Goal: Communication & Community: Answer question/provide support

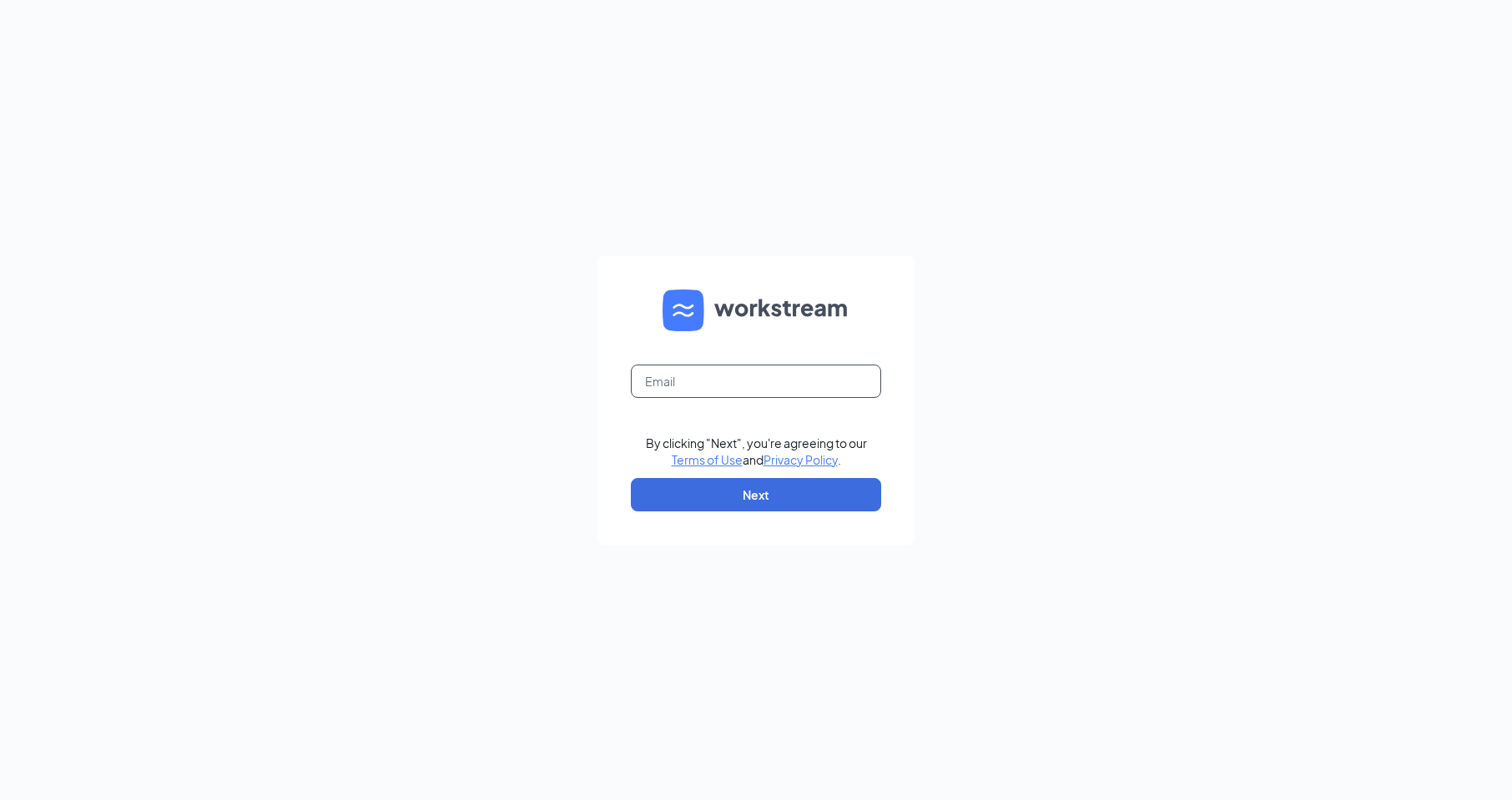
click at [821, 380] on input "text" at bounding box center [755, 381] width 250 height 33
type input "[EMAIL_ADDRESS][DOMAIN_NAME]"
click at [791, 496] on button "Next" at bounding box center [755, 494] width 250 height 33
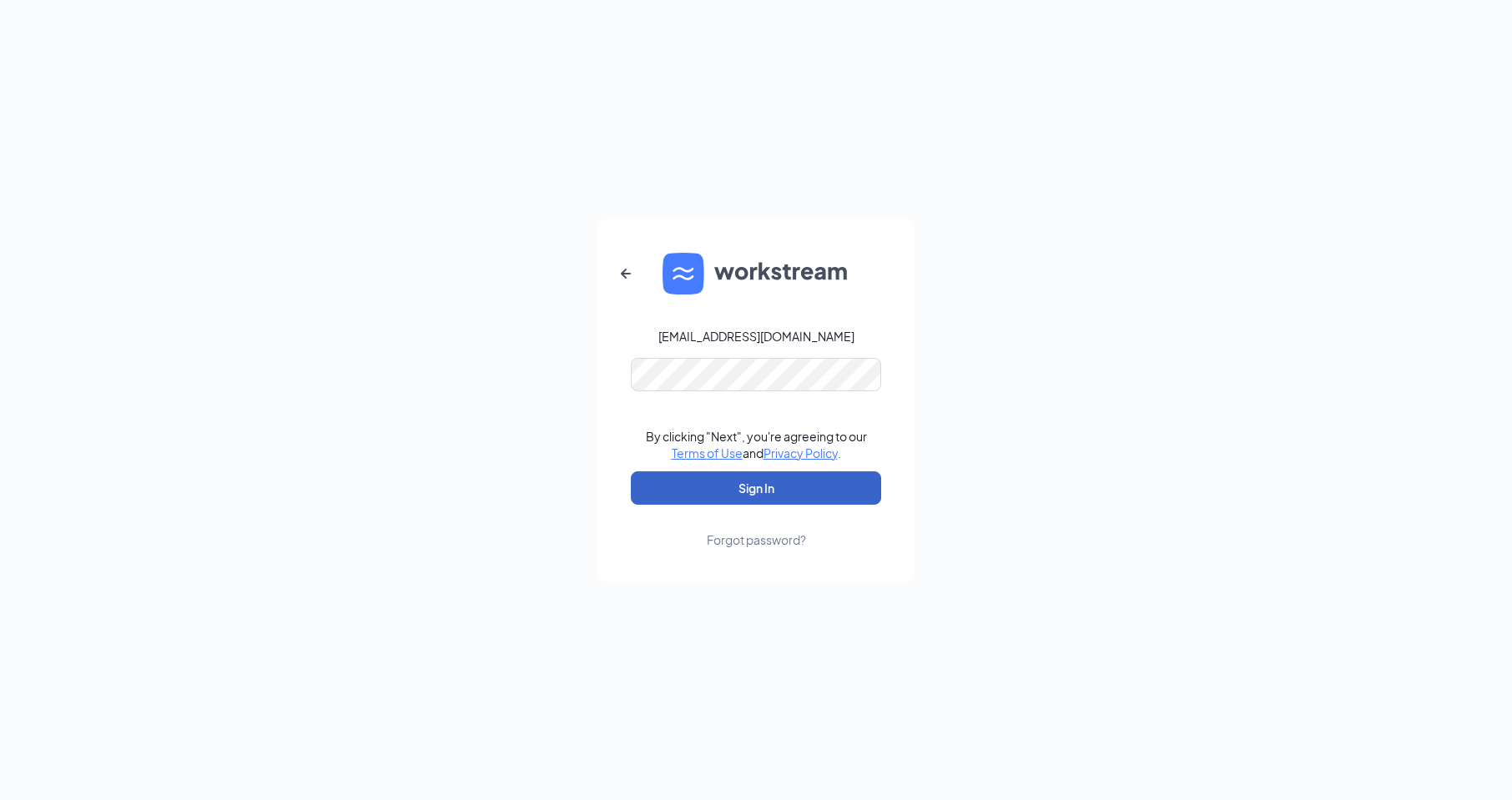
click at [778, 503] on button "Sign In" at bounding box center [755, 487] width 250 height 33
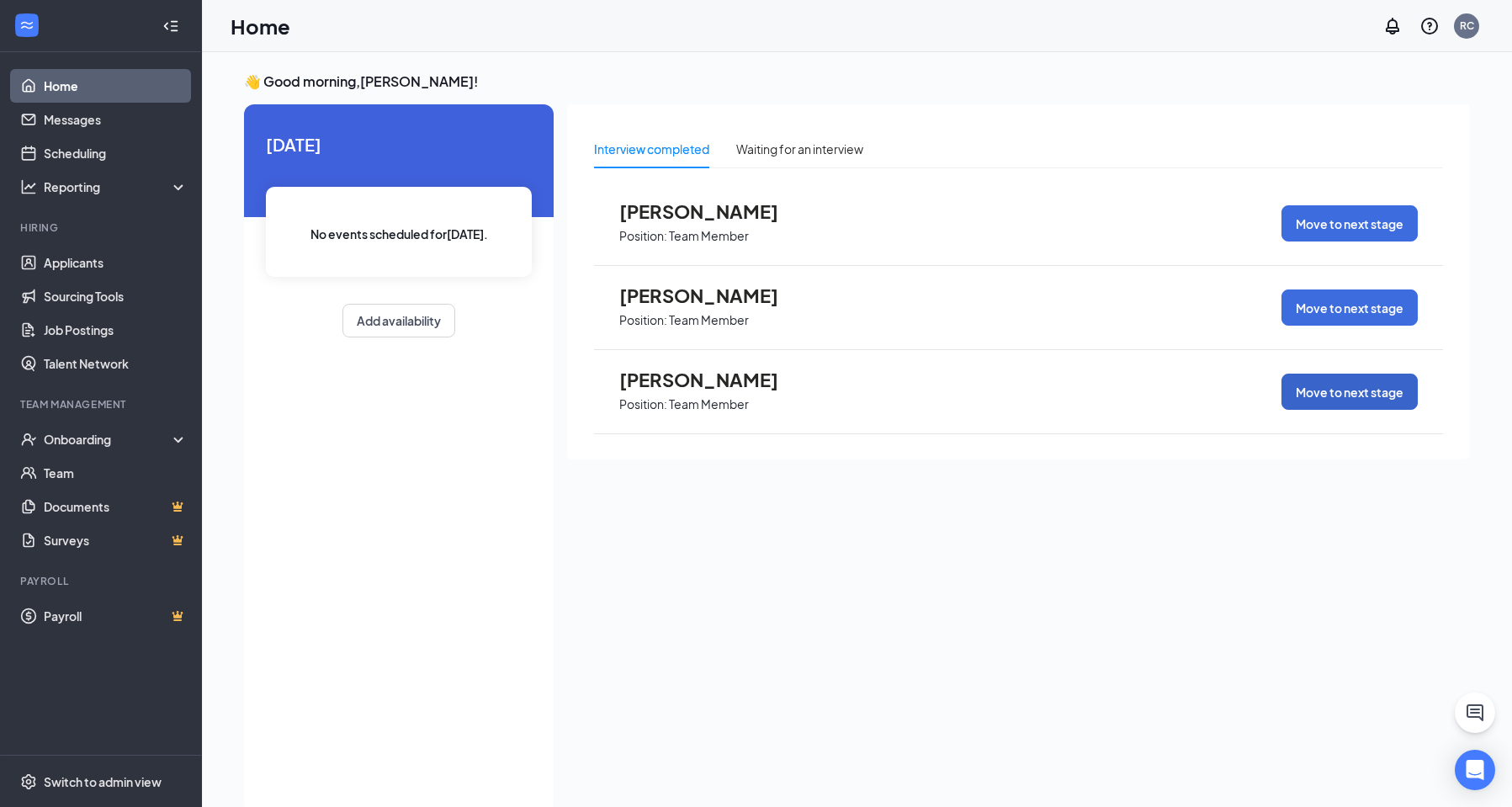
click at [1316, 394] on button "Move to next stage" at bounding box center [1349, 391] width 136 height 36
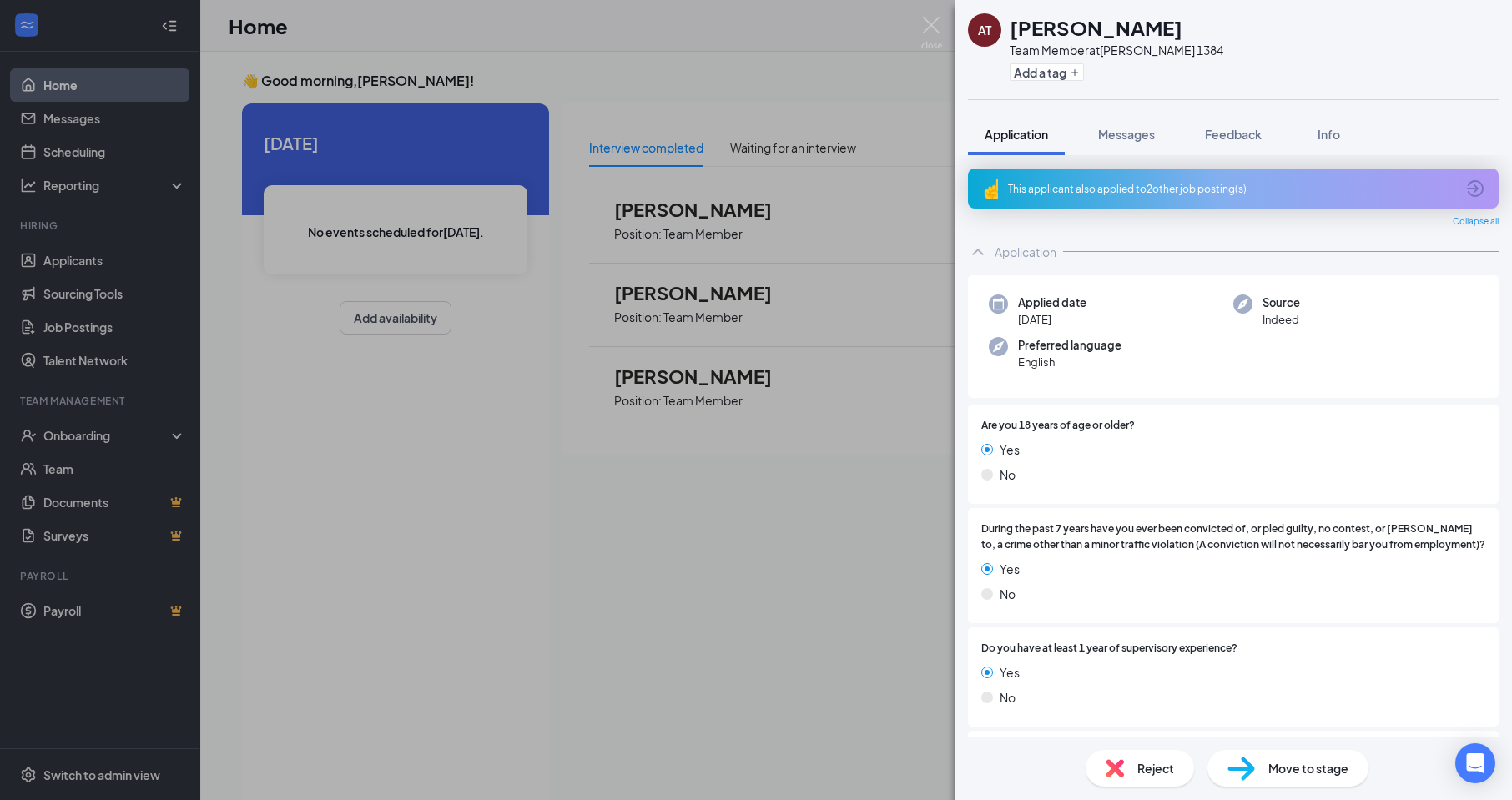
click at [121, 444] on div "AT [PERSON_NAME] Team Member at [PERSON_NAME] 1384 Add a tag Application Messag…" at bounding box center [756, 400] width 1512 height 800
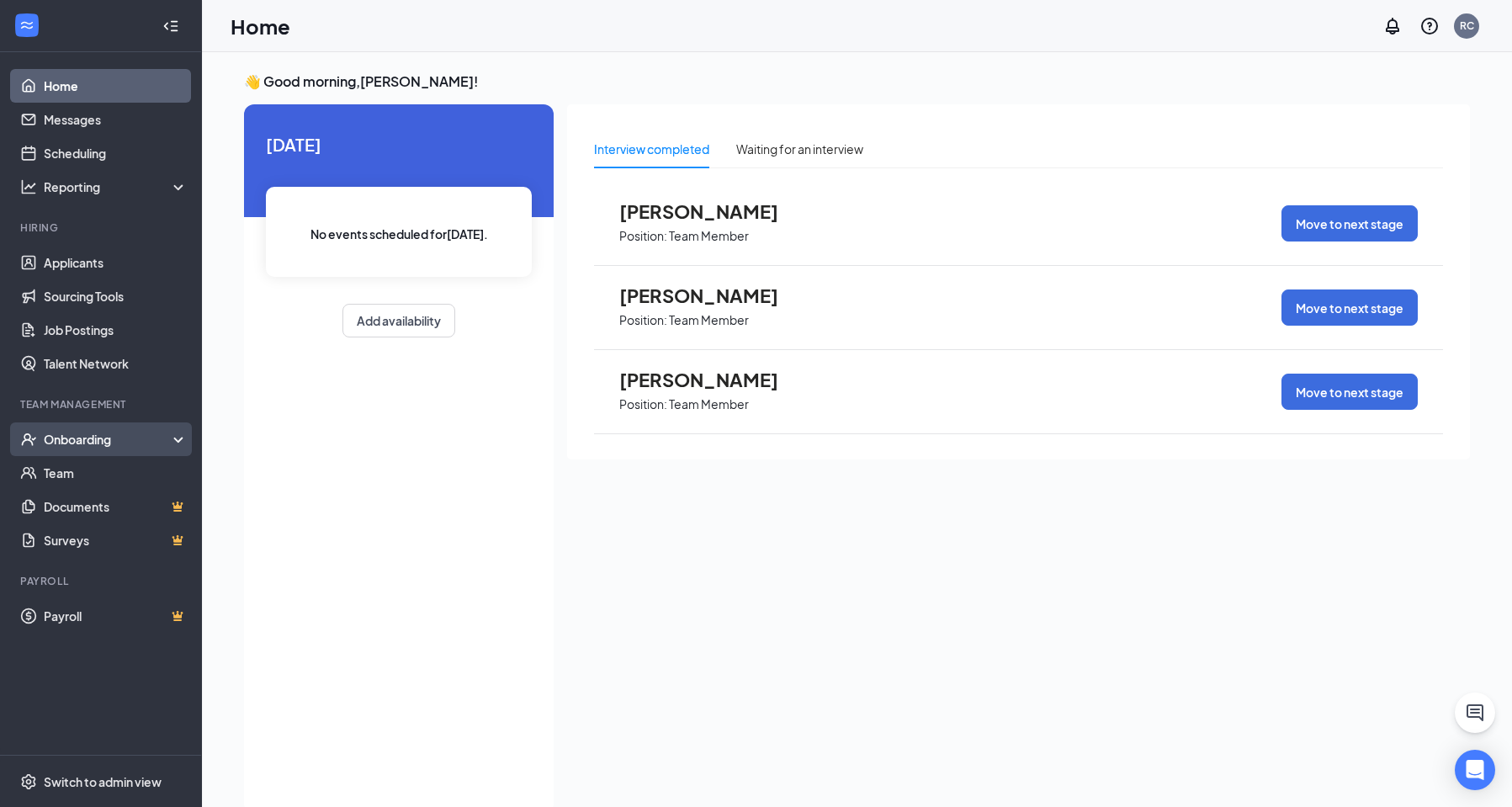
click at [103, 437] on div "Onboarding" at bounding box center [109, 439] width 130 height 17
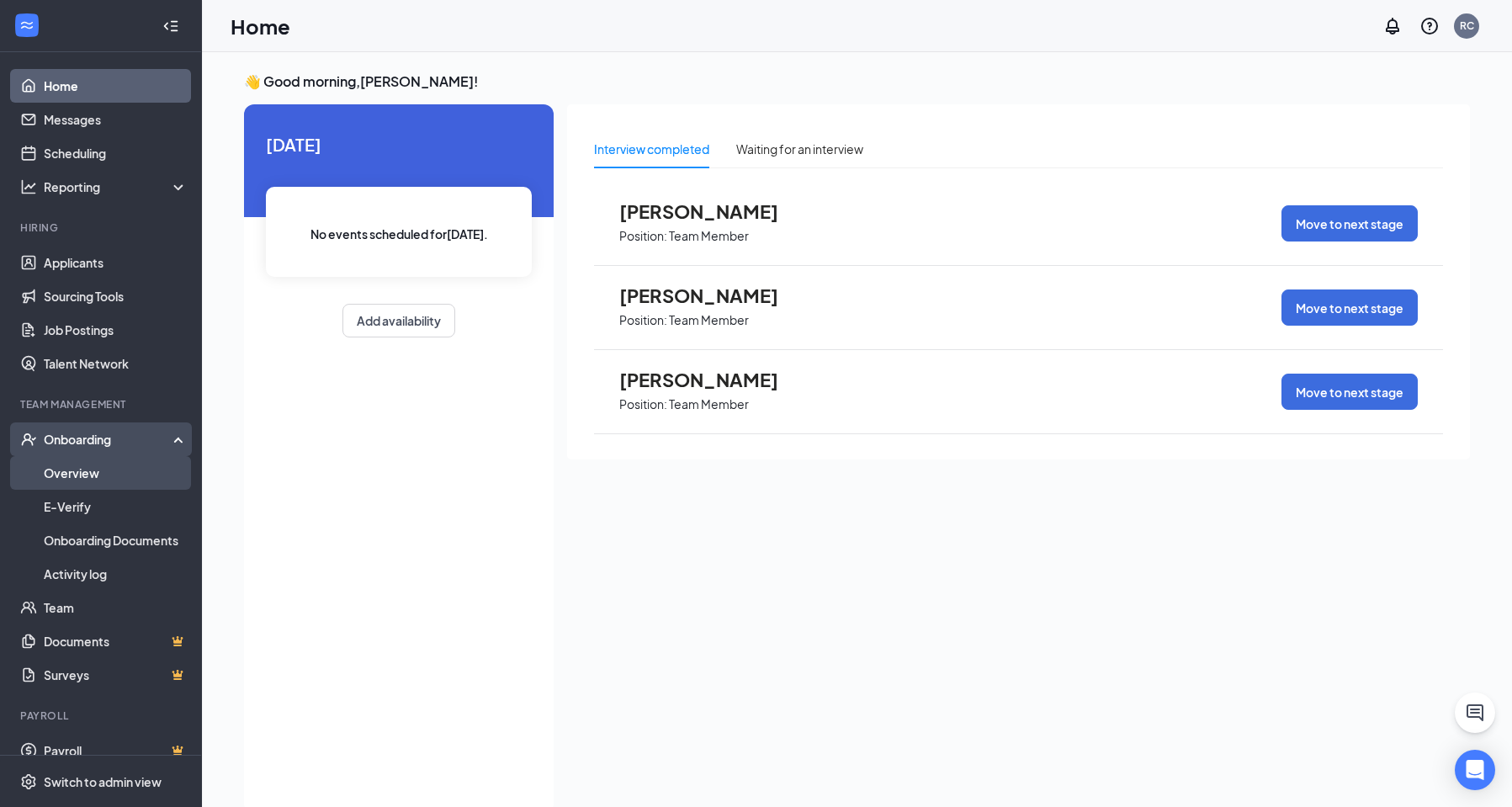
click at [121, 465] on link "Overview" at bounding box center [116, 472] width 144 height 33
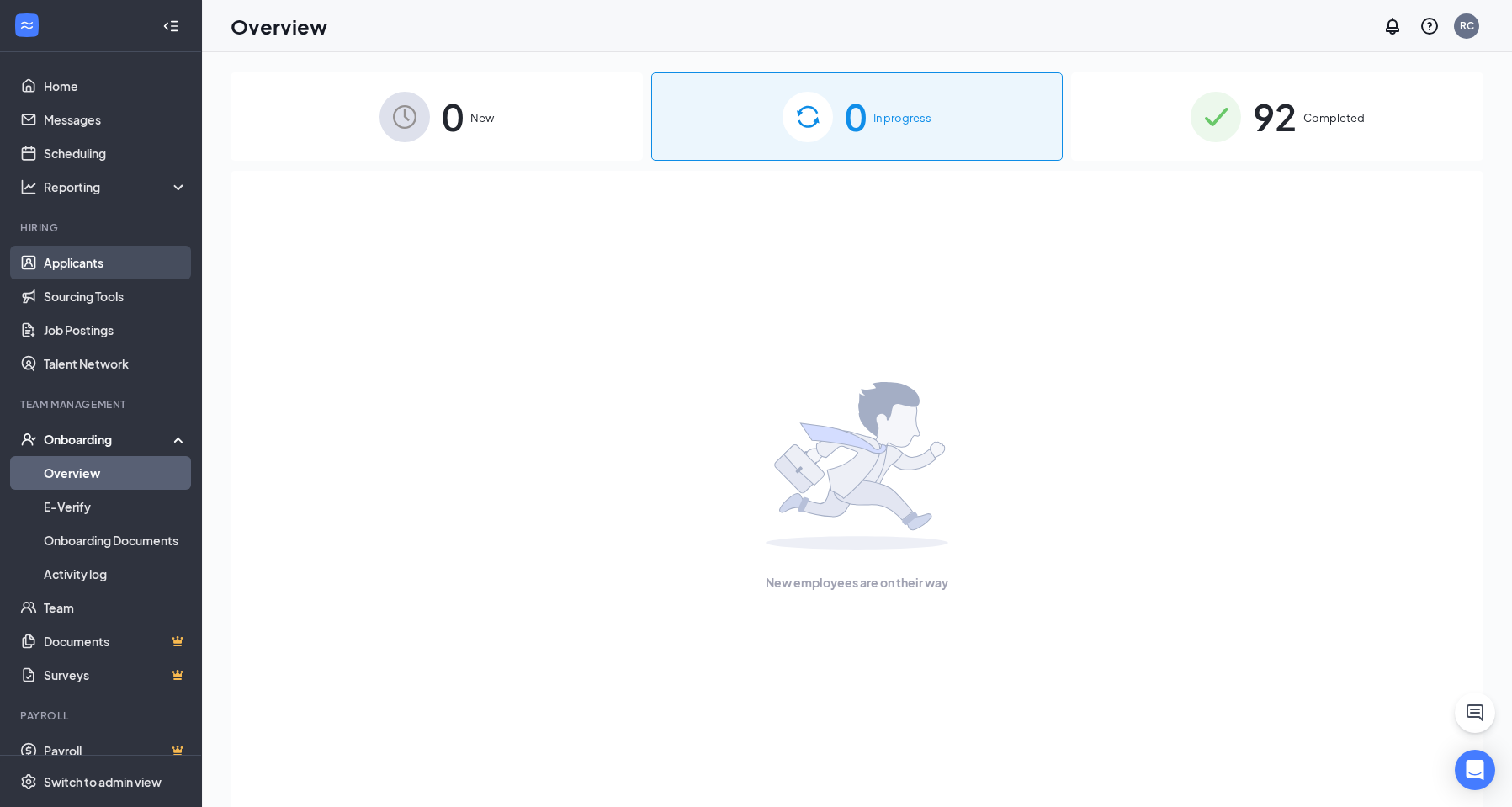
click at [89, 263] on link "Applicants" at bounding box center [116, 263] width 144 height 33
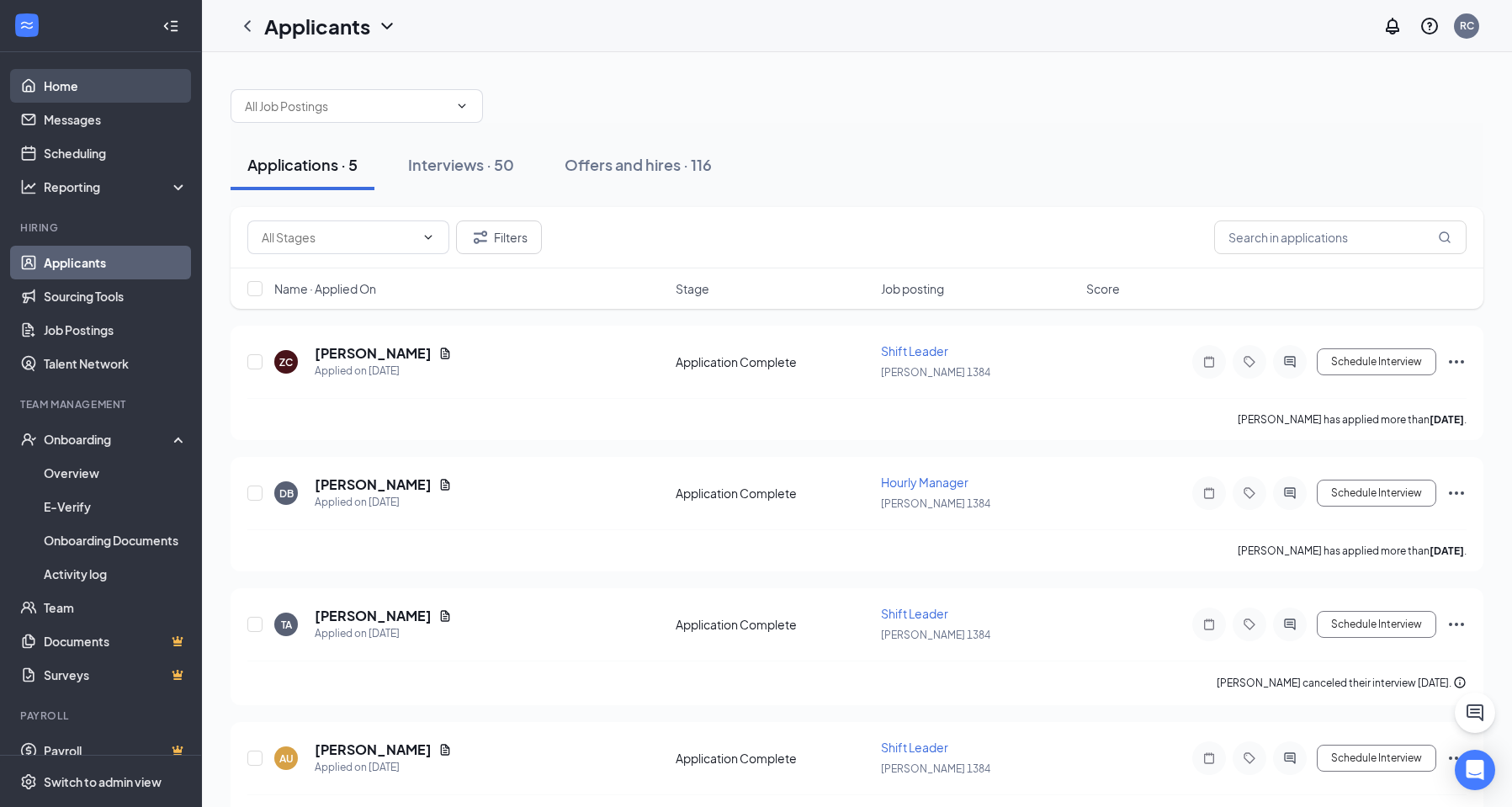
click at [79, 93] on link "Home" at bounding box center [116, 86] width 144 height 33
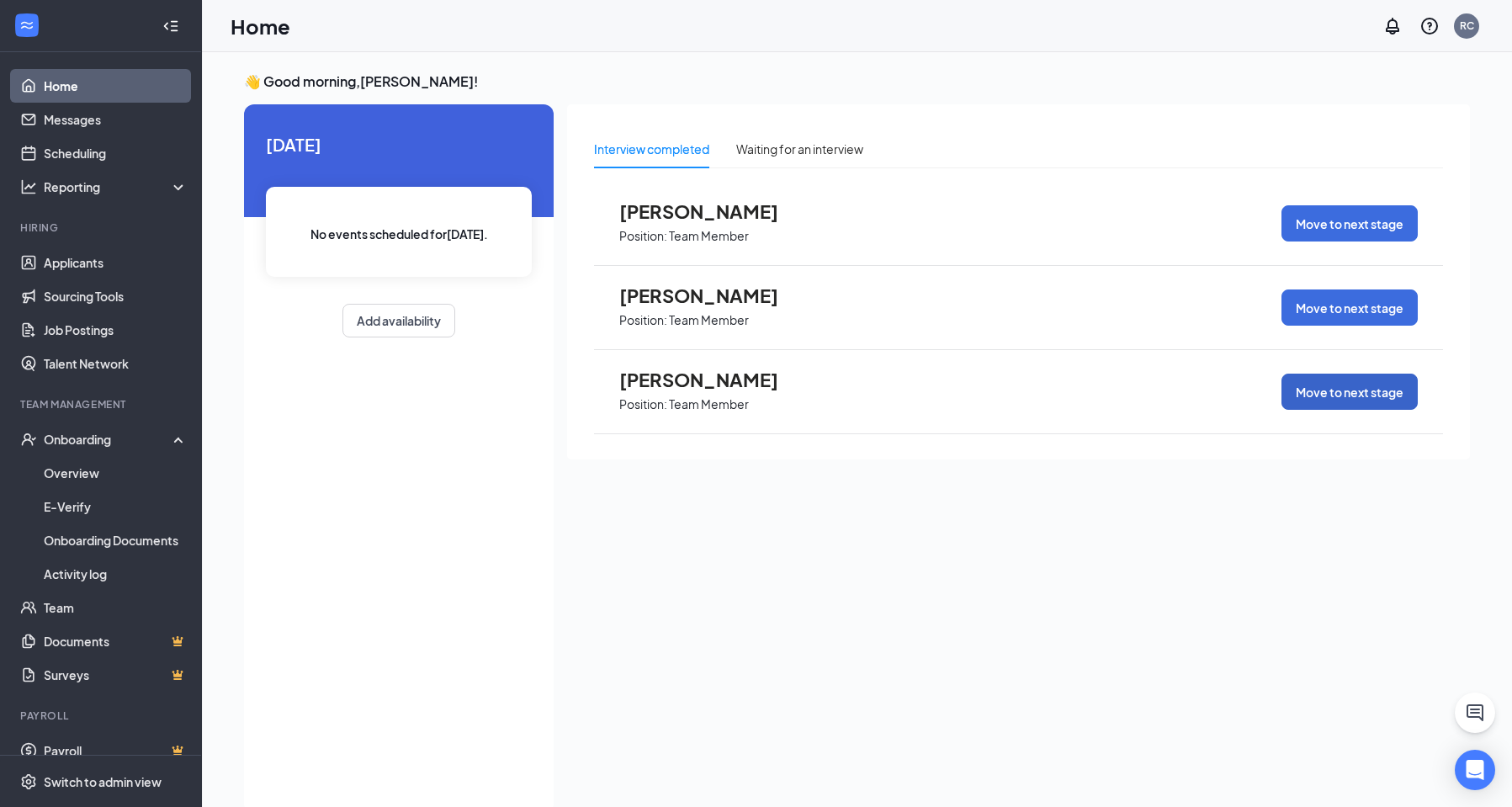
click at [1343, 393] on button "Move to next stage" at bounding box center [1349, 391] width 136 height 36
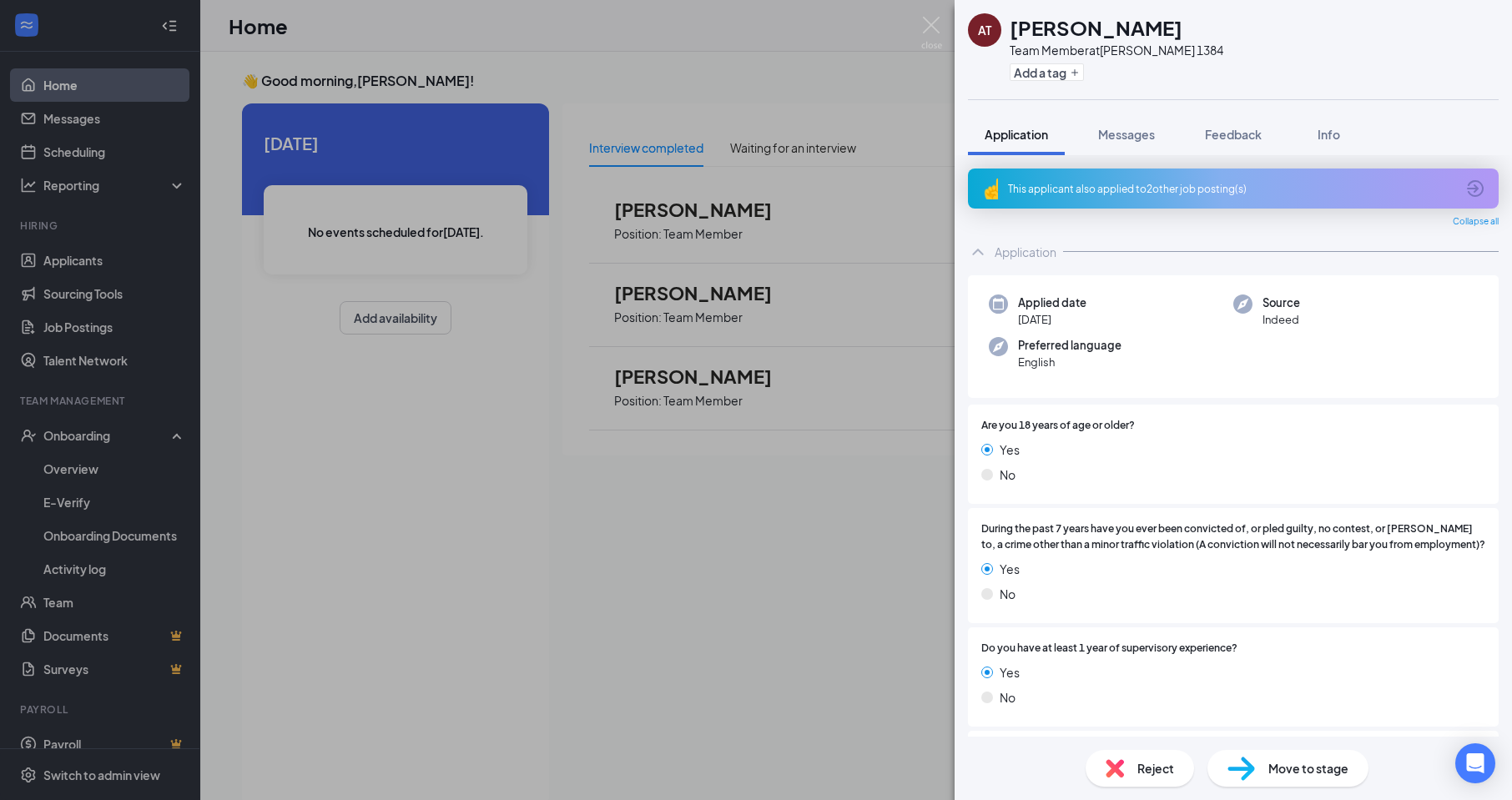
click at [1323, 766] on span "Move to stage" at bounding box center [1308, 768] width 80 height 18
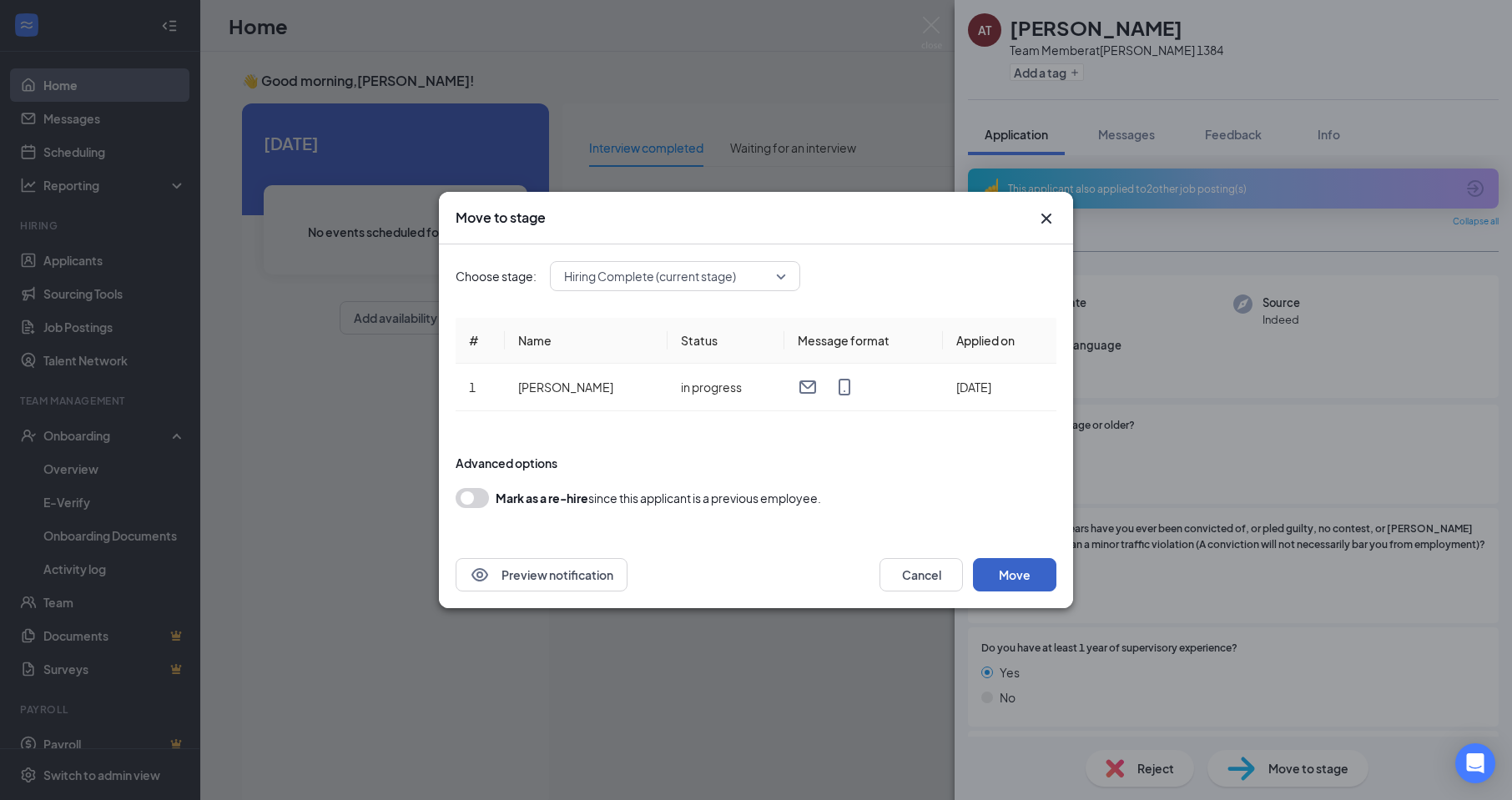
click at [1023, 568] on button "Move" at bounding box center [1015, 575] width 84 height 33
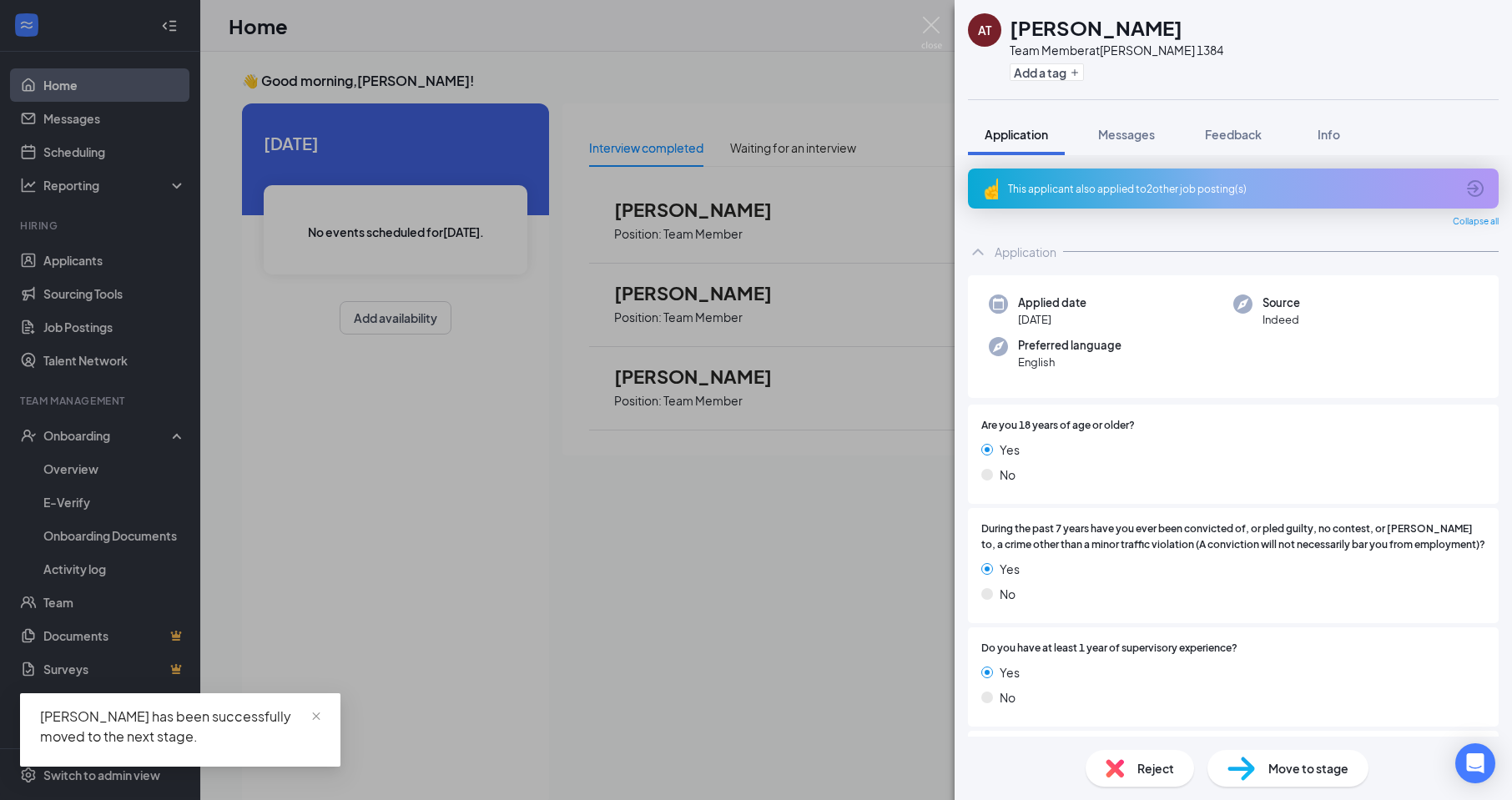
click at [84, 479] on div "AT [PERSON_NAME] Team Member at [PERSON_NAME] 1384 Add a tag Application Messag…" at bounding box center [756, 400] width 1512 height 800
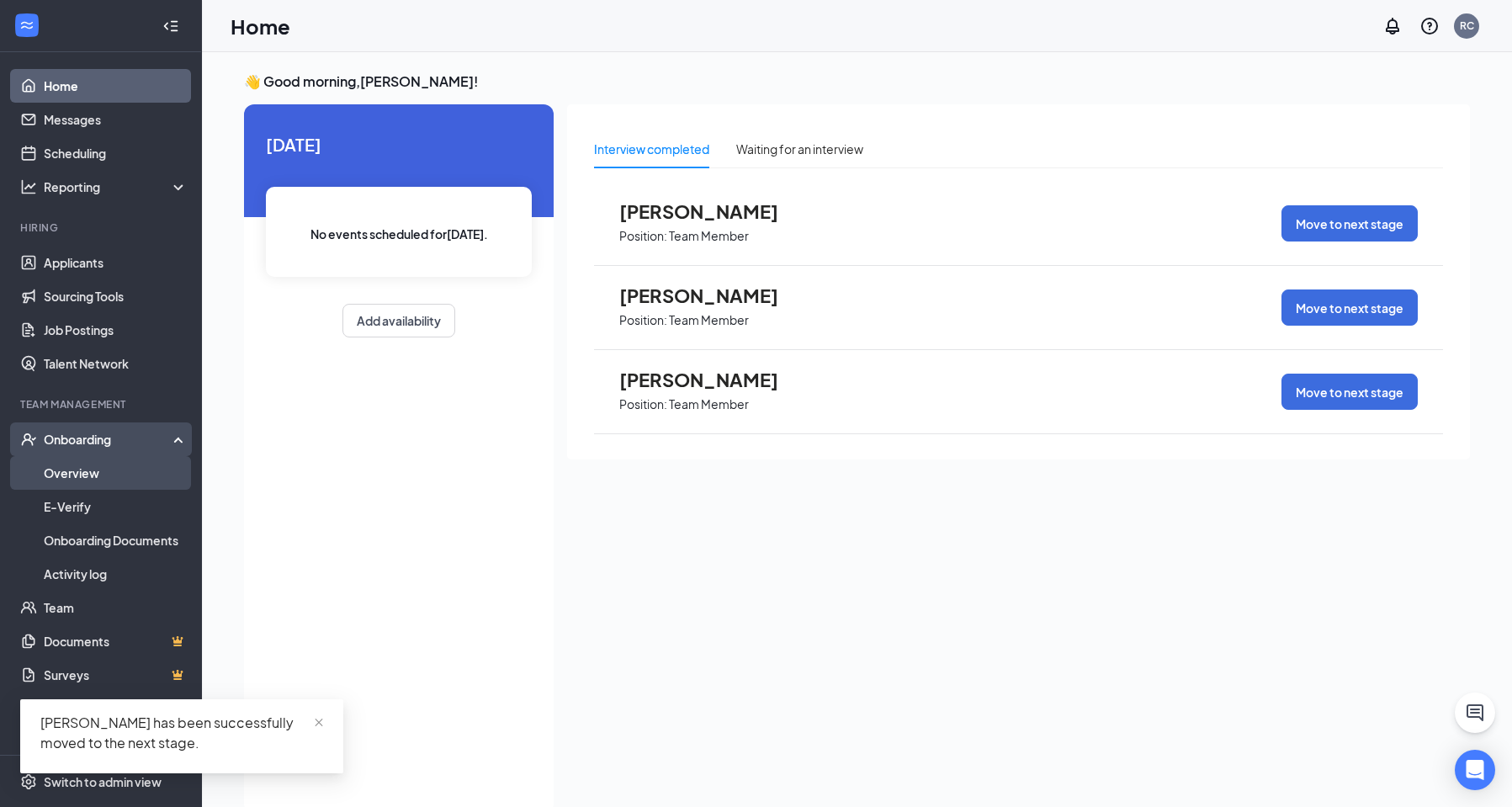
click at [146, 473] on link "Overview" at bounding box center [116, 472] width 144 height 33
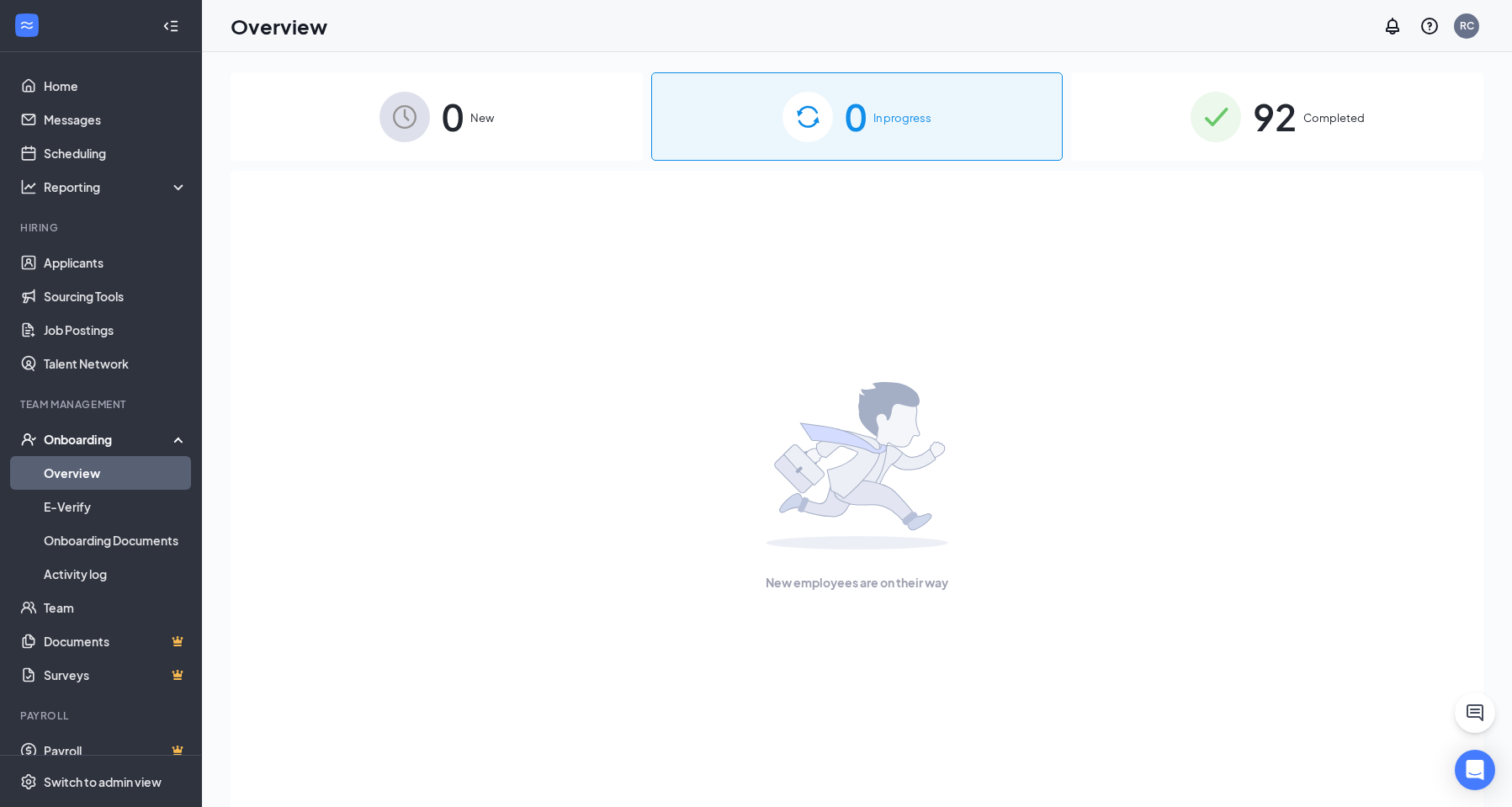
click at [486, 148] on div "0 New" at bounding box center [436, 116] width 412 height 89
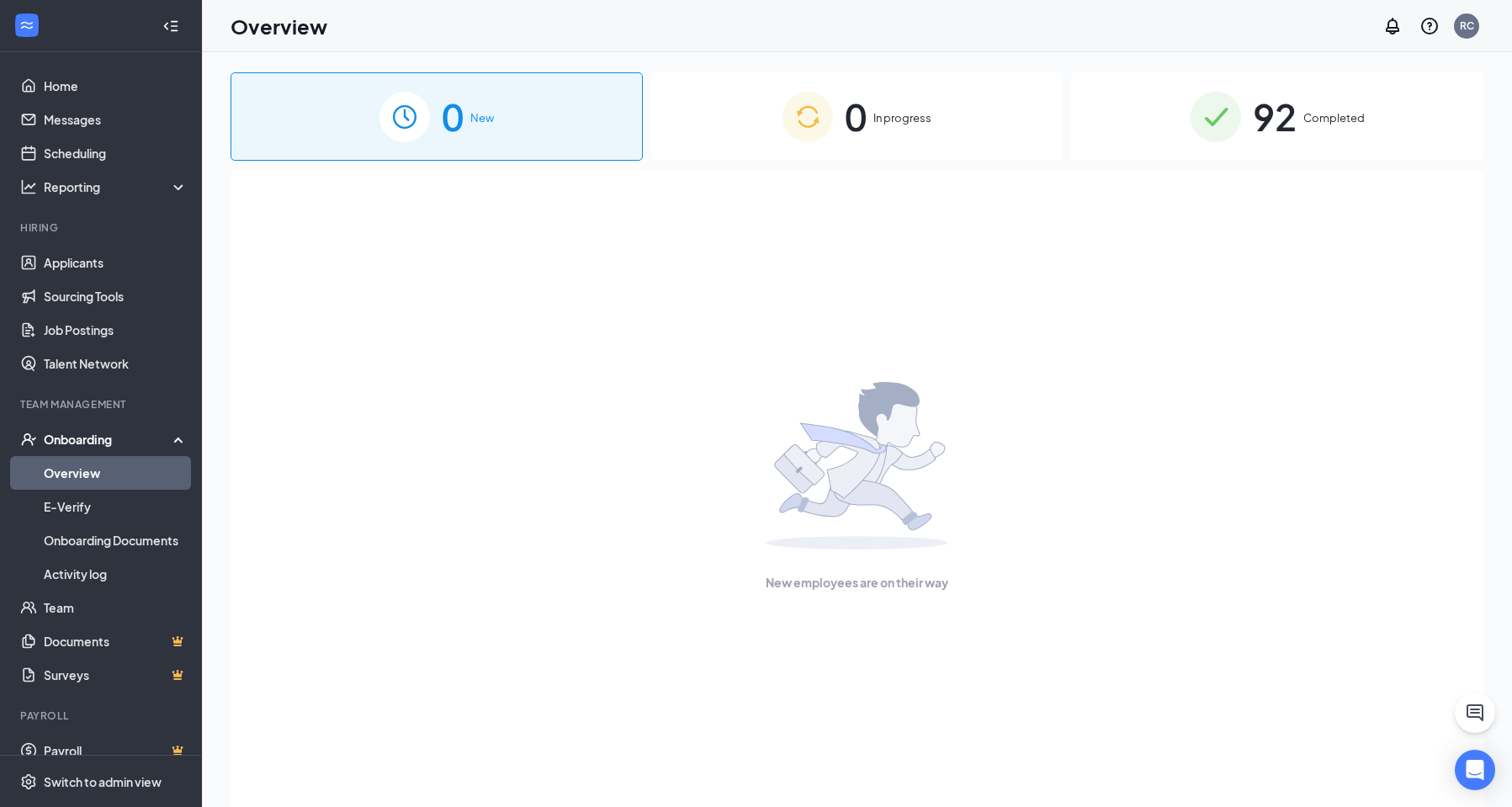
click at [892, 107] on div "0 In progress" at bounding box center [857, 116] width 412 height 89
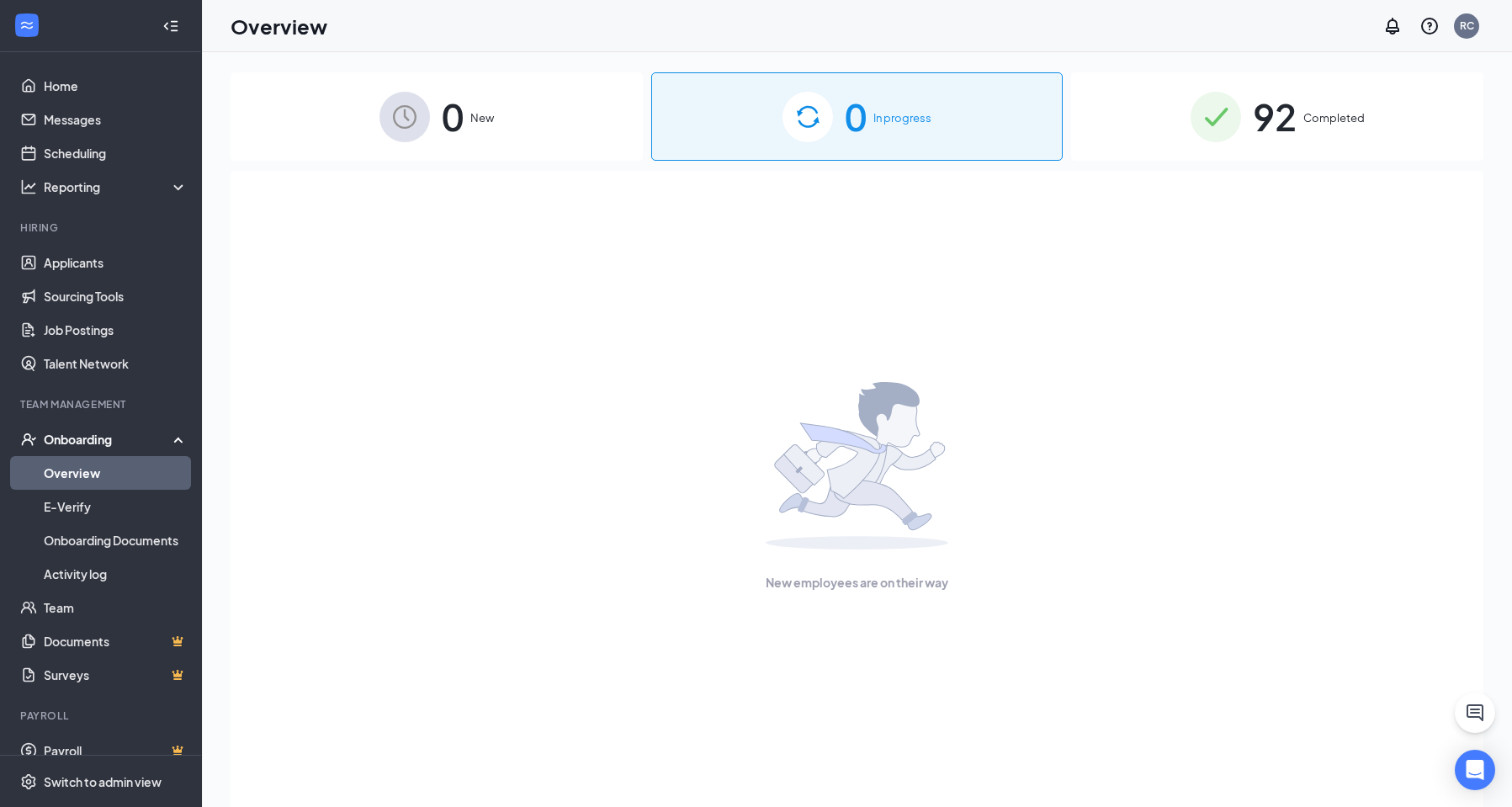
click at [512, 138] on div "0 New" at bounding box center [436, 116] width 412 height 89
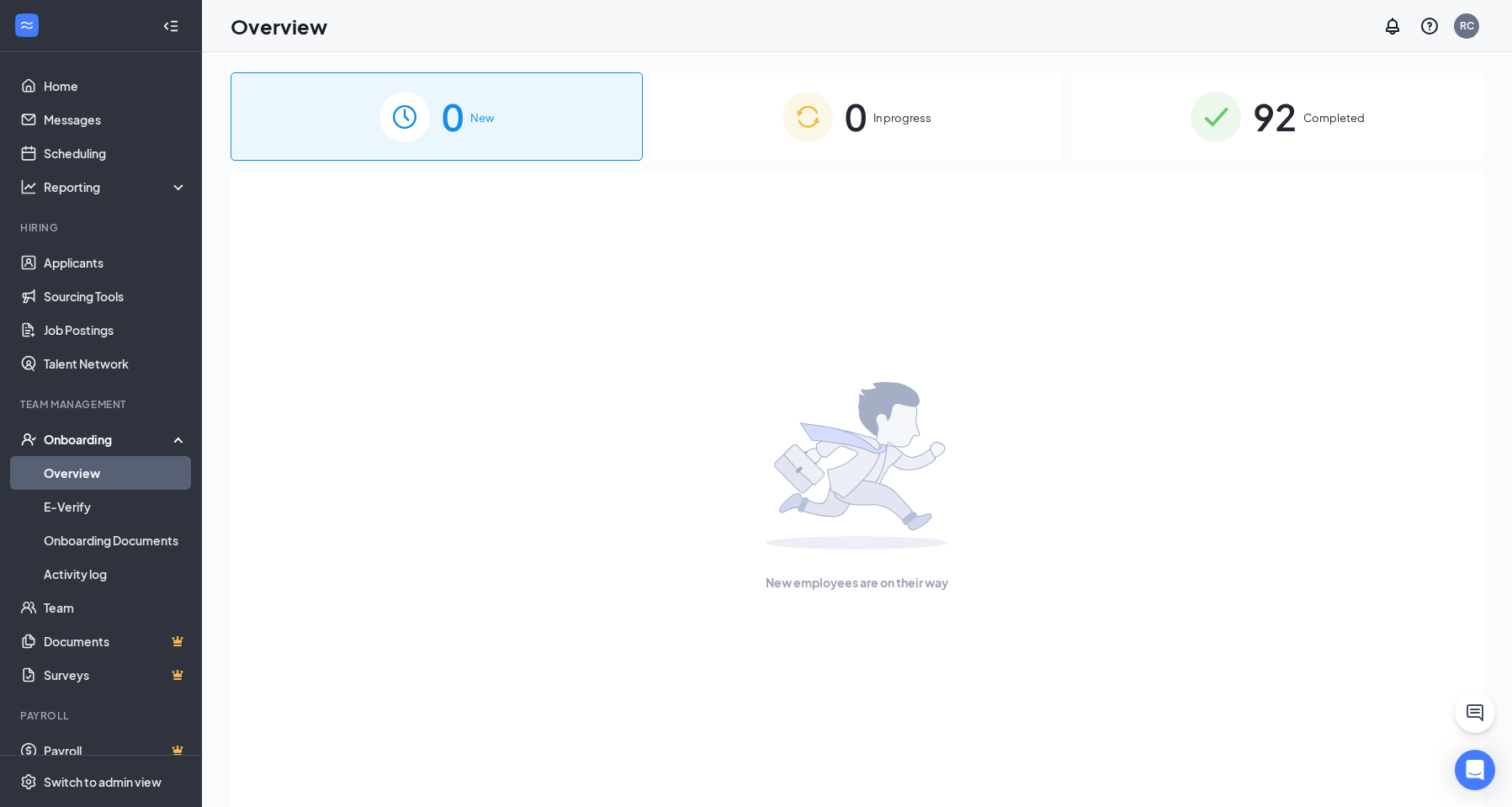
click at [107, 476] on link "Overview" at bounding box center [116, 472] width 144 height 33
click at [80, 83] on link "Home" at bounding box center [116, 86] width 144 height 33
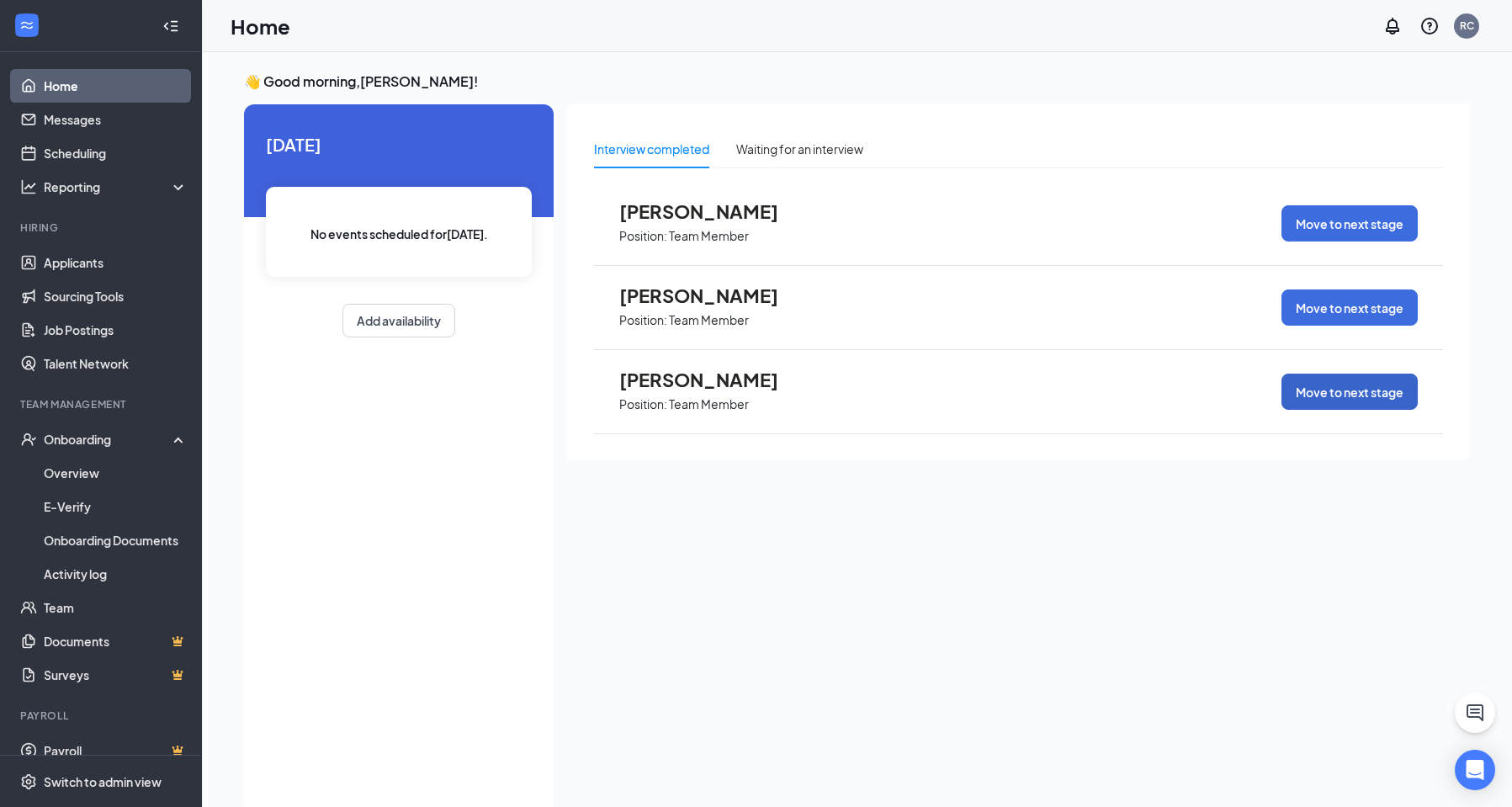
click at [1307, 392] on button "Move to next stage" at bounding box center [1349, 391] width 136 height 36
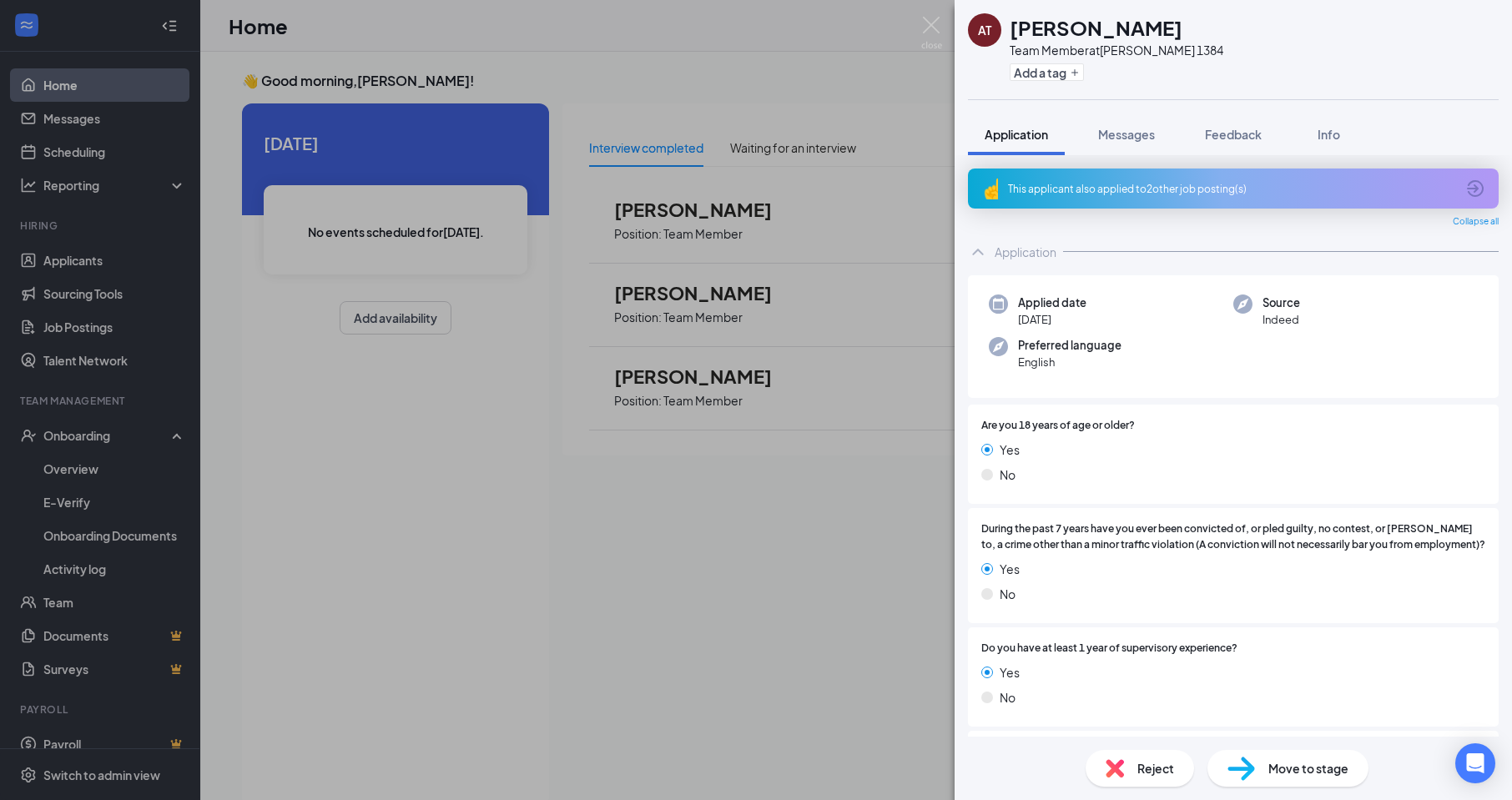
click at [1268, 770] on span "Move to stage" at bounding box center [1308, 768] width 80 height 18
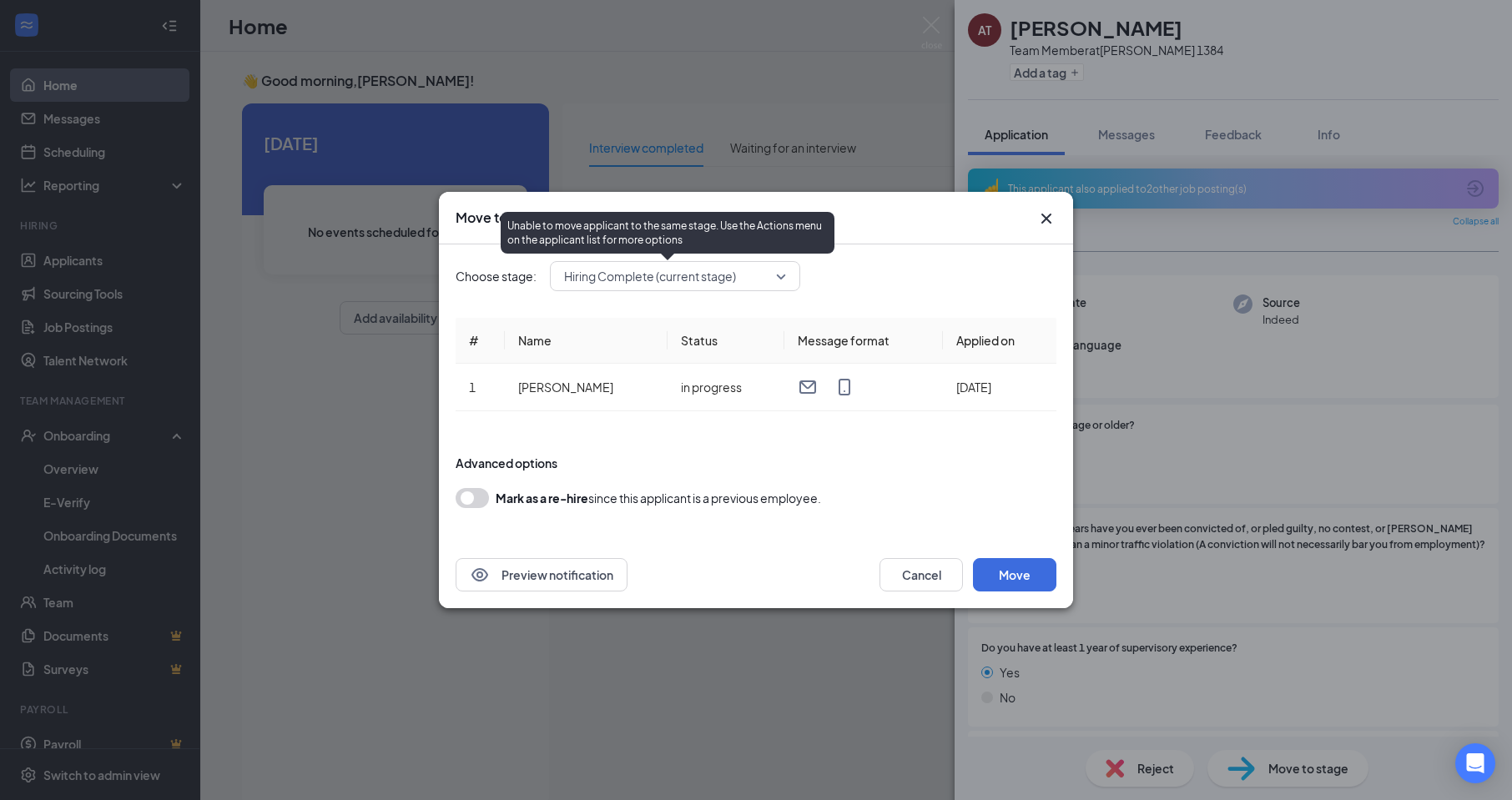
click at [758, 280] on span "Hiring Complete (current stage)" at bounding box center [668, 276] width 207 height 25
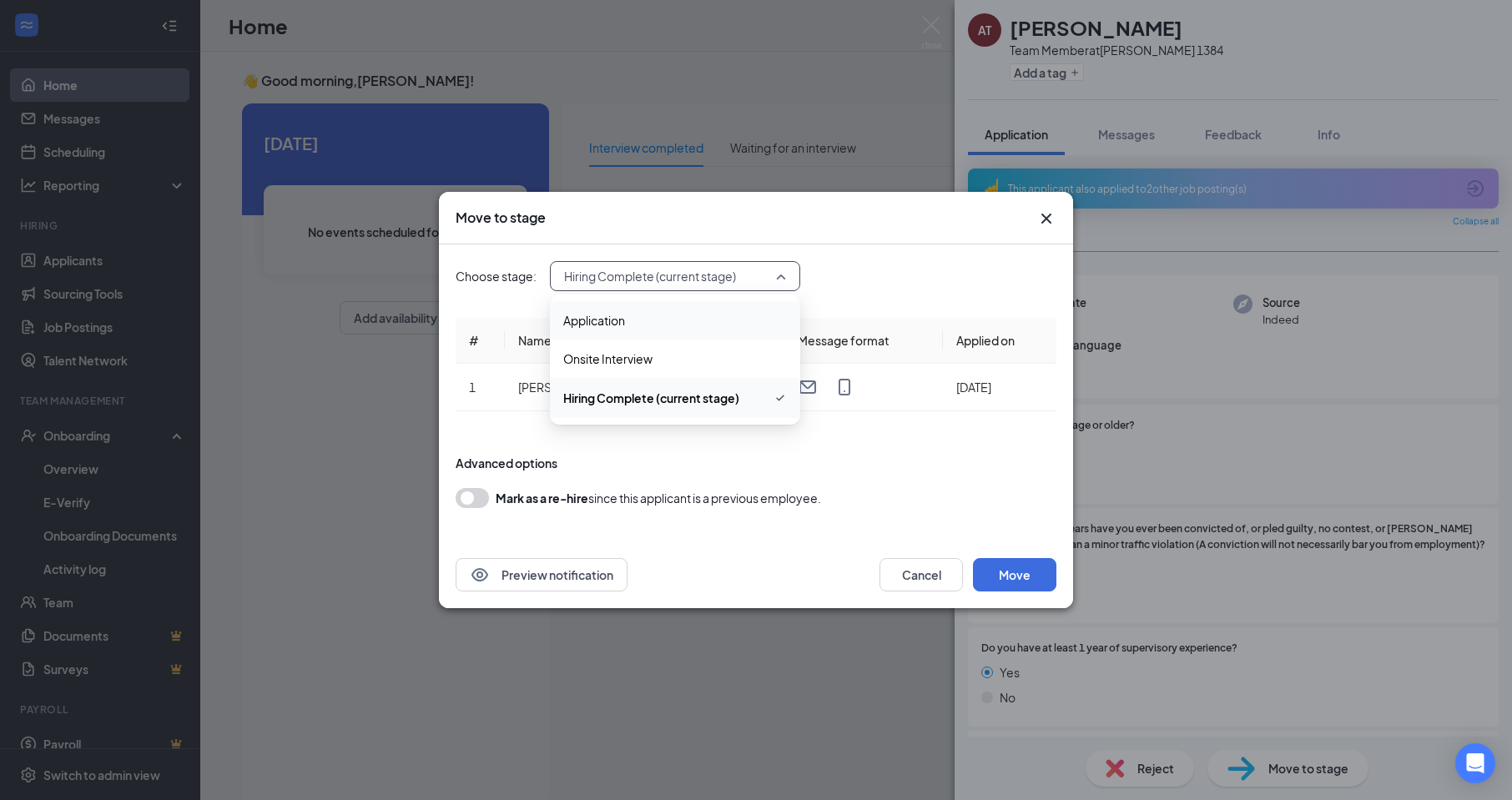
click at [1043, 210] on icon "Cross" at bounding box center [1046, 218] width 20 height 20
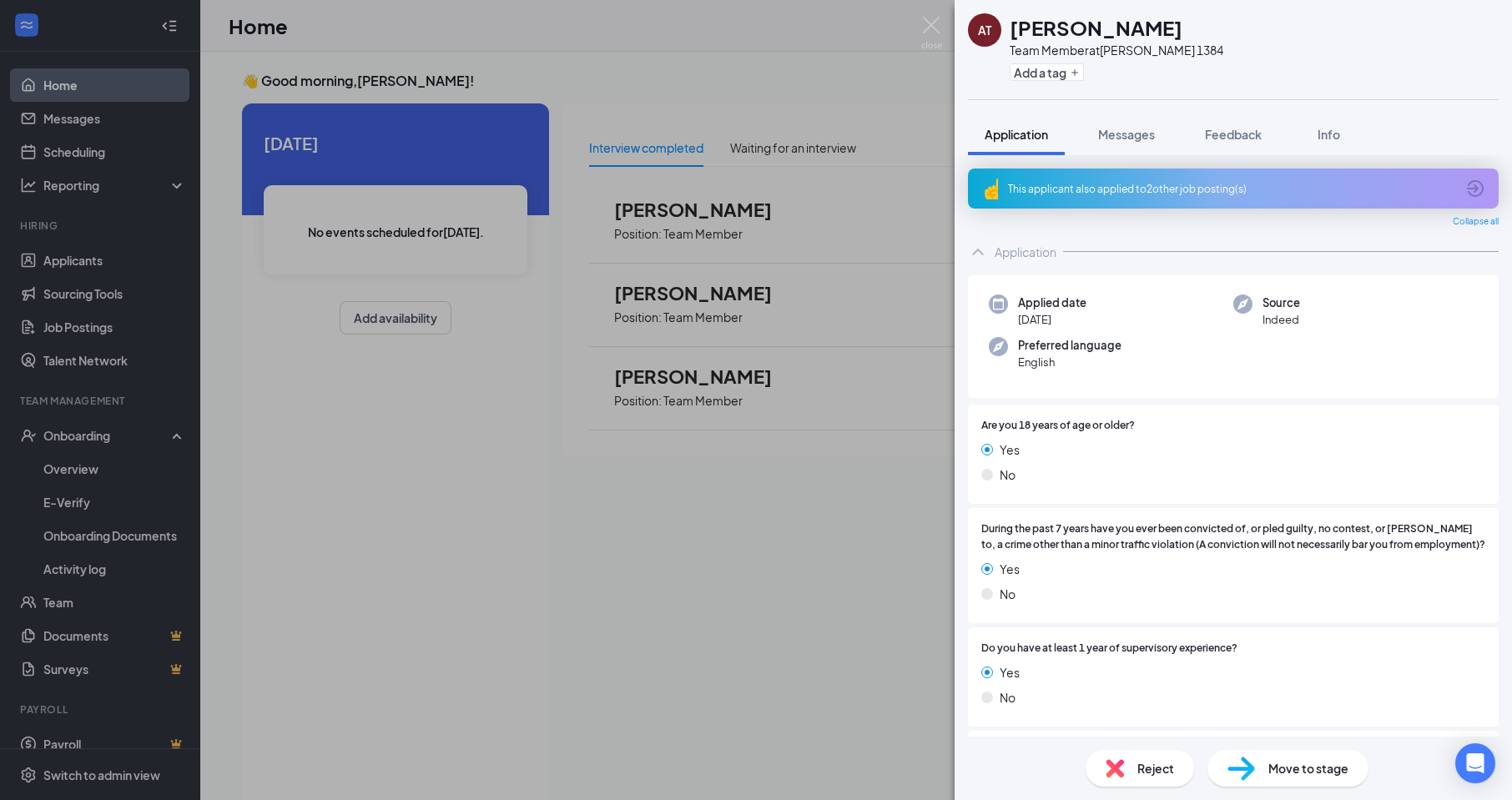
click at [53, 262] on div "AT [PERSON_NAME] Team Member at [PERSON_NAME] 1384 Add a tag Application Messag…" at bounding box center [756, 400] width 1512 height 800
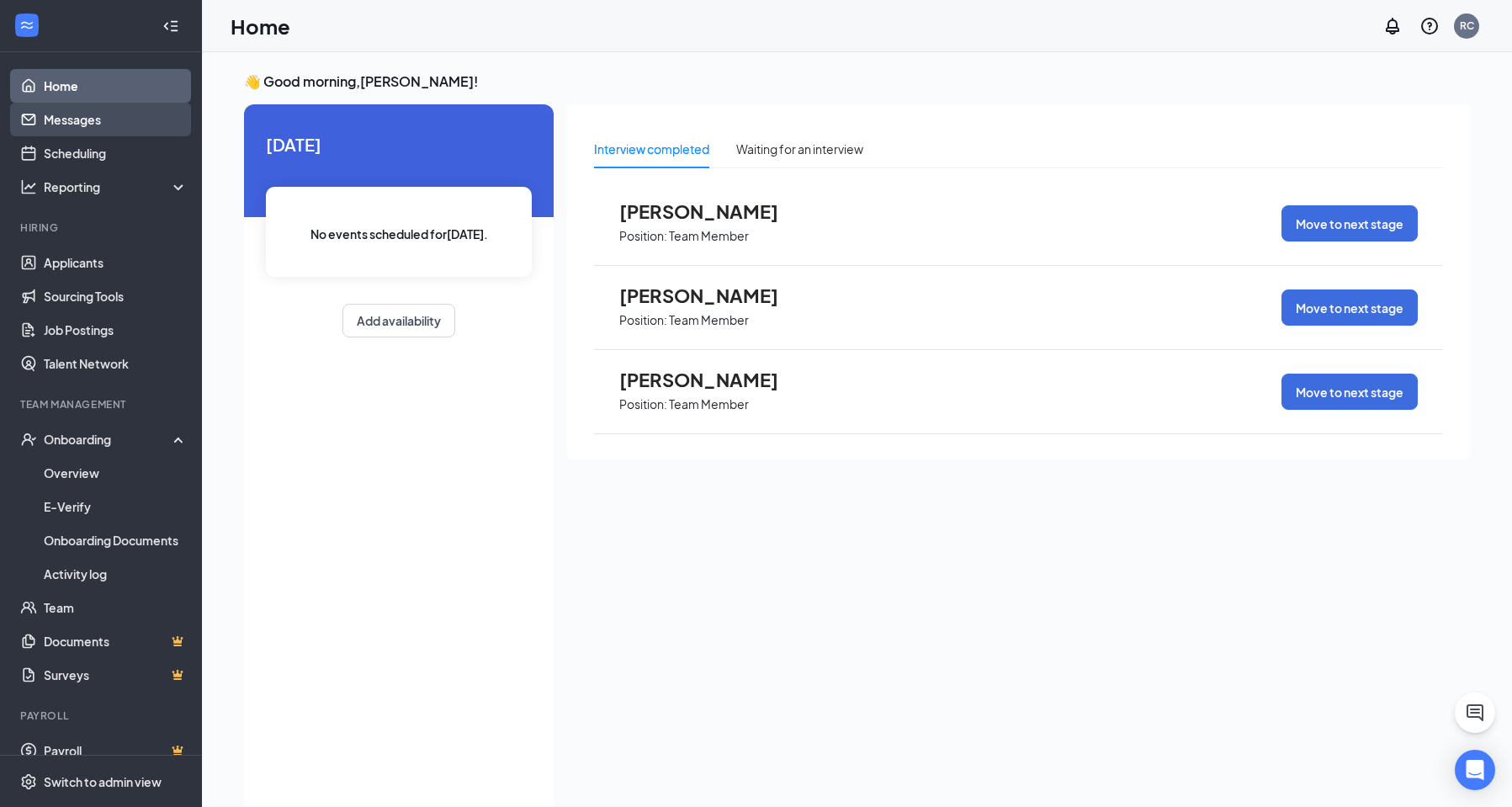
click at [69, 110] on link "Messages" at bounding box center [116, 119] width 144 height 33
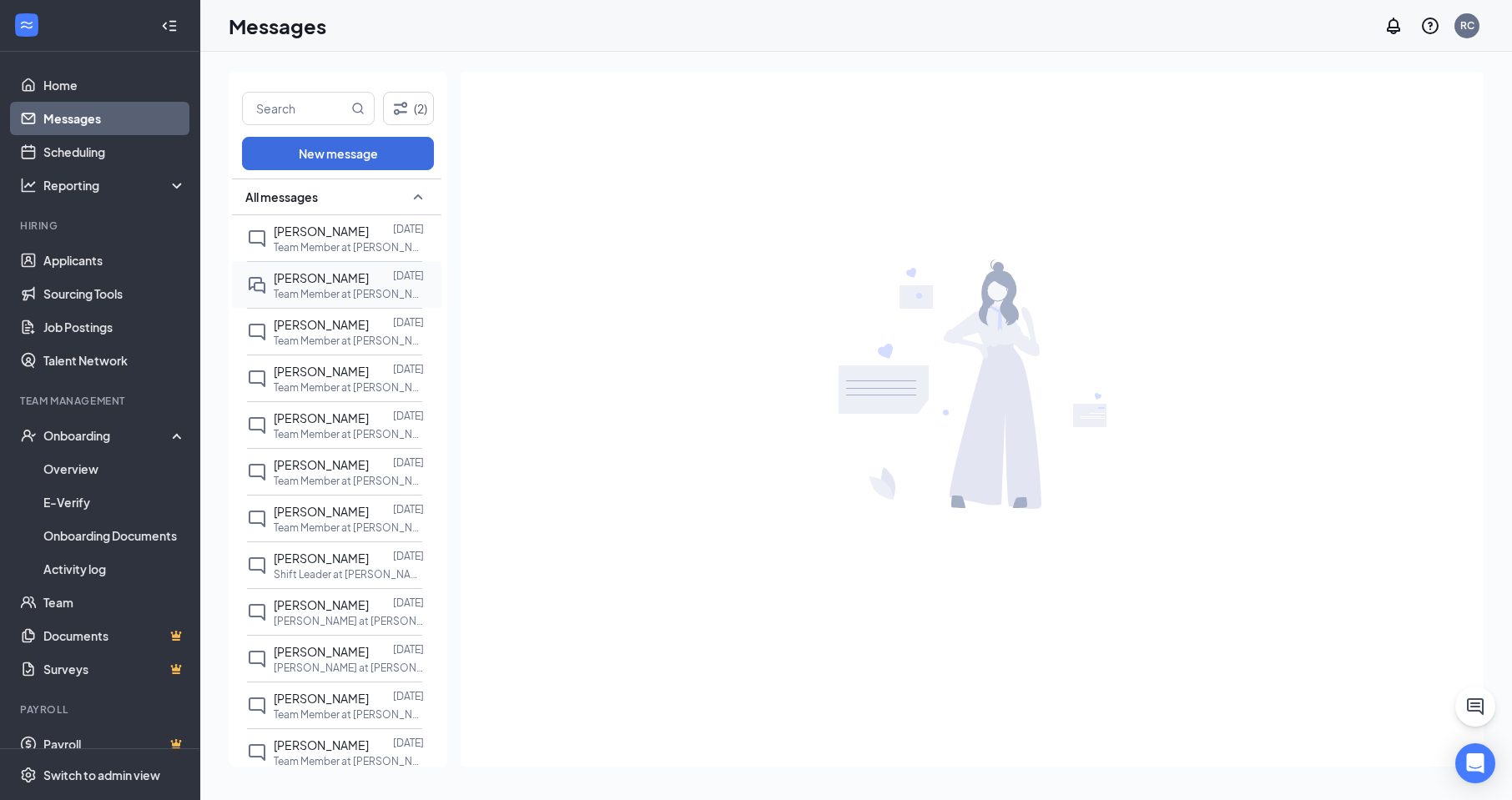
click at [323, 272] on span "[PERSON_NAME]" at bounding box center [321, 277] width 95 height 15
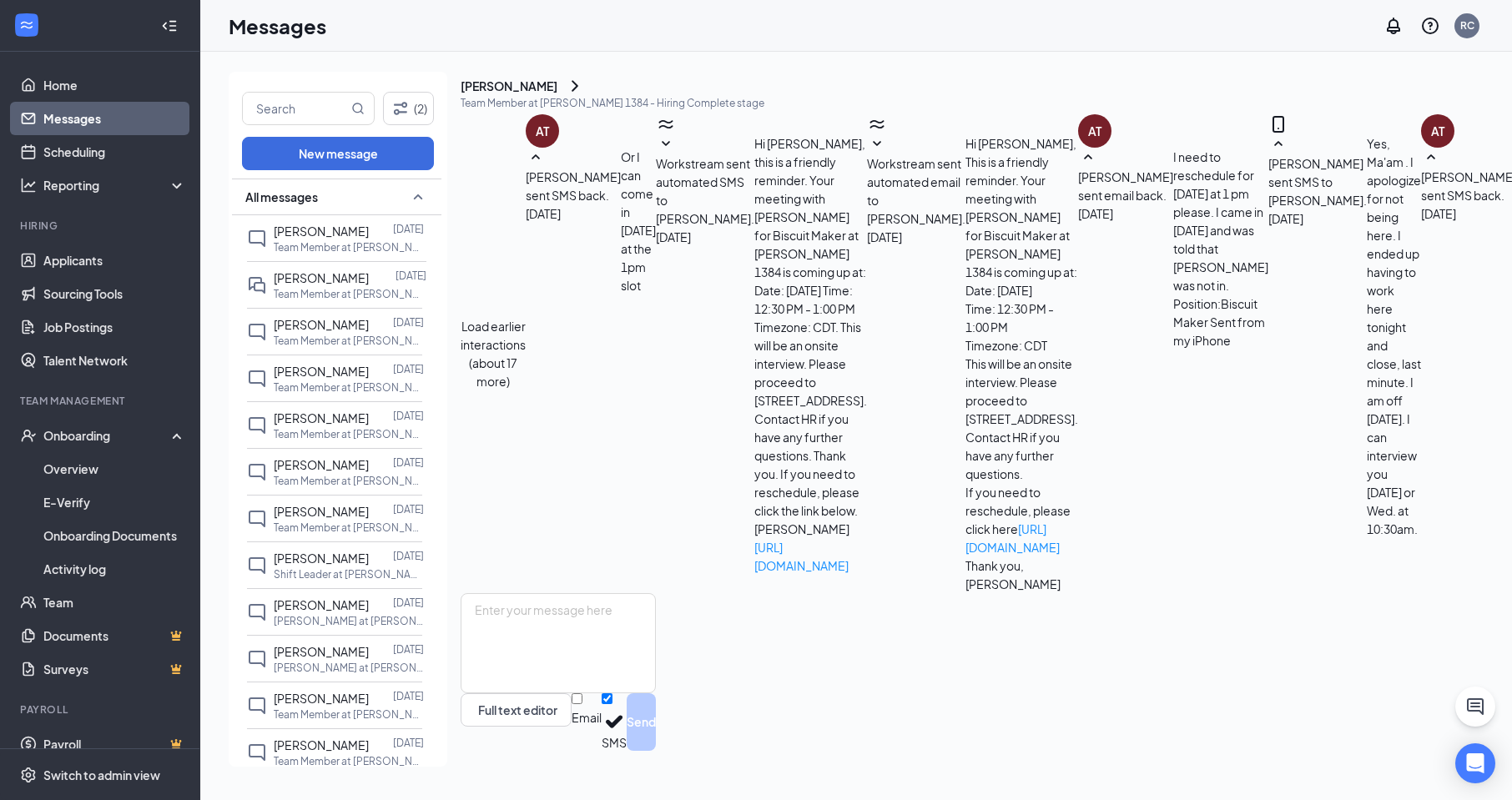
scroll to position [384, 0]
click at [125, 150] on link "Scheduling" at bounding box center [115, 151] width 143 height 33
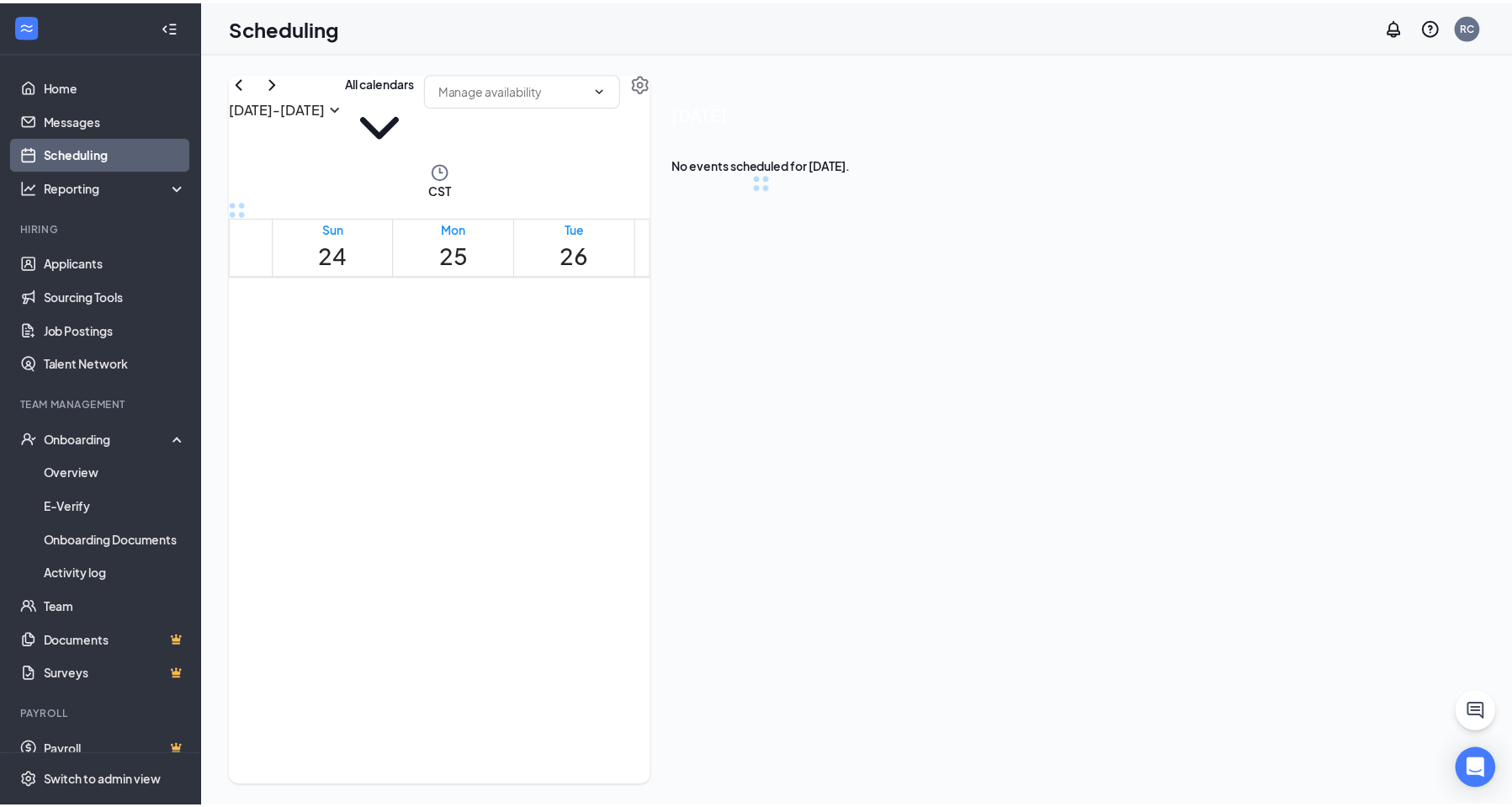
scroll to position [827, 0]
click at [450, 806] on div "1" at bounding box center [435, 821] width 71 height 16
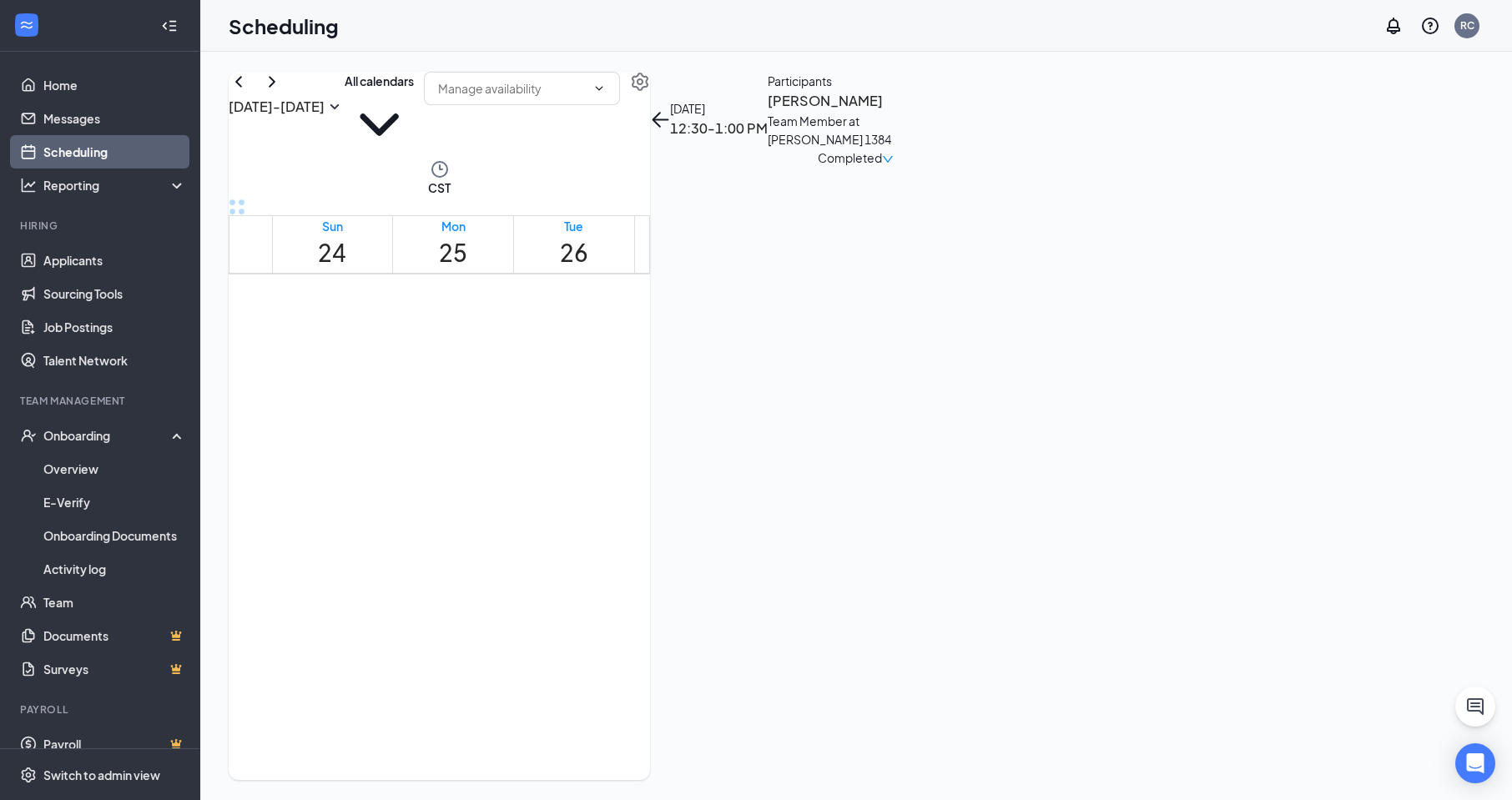
click at [882, 167] on span "Completed" at bounding box center [850, 158] width 64 height 18
click at [943, 167] on div "[DATE] 12:30-1:00 PM Participants [PERSON_NAME] Team Member at [PERSON_NAME] 13…" at bounding box center [796, 118] width 293 height 95
click at [85, 84] on link "Home" at bounding box center [115, 85] width 143 height 33
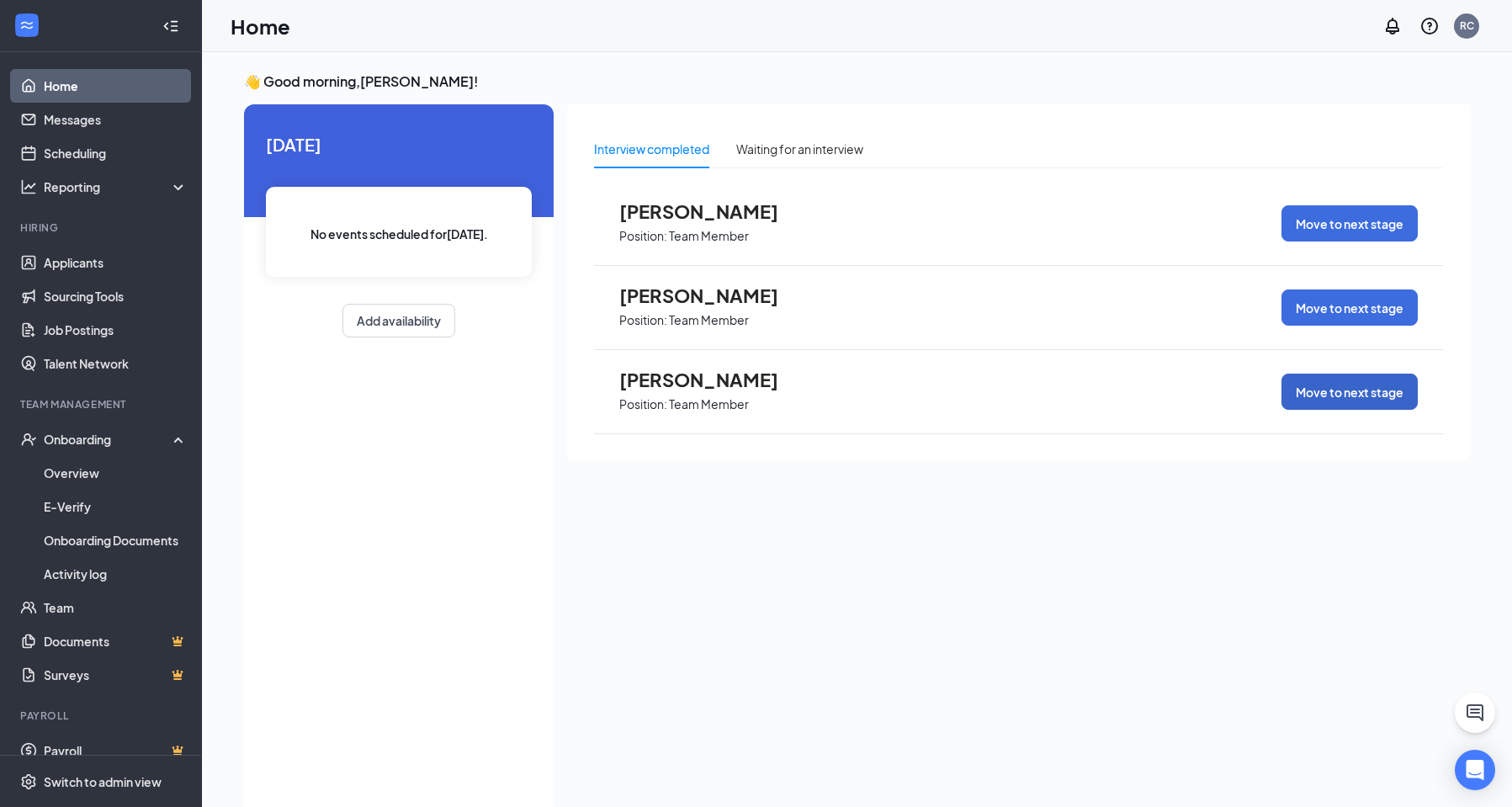
click at [1307, 396] on button "Move to next stage" at bounding box center [1349, 391] width 136 height 36
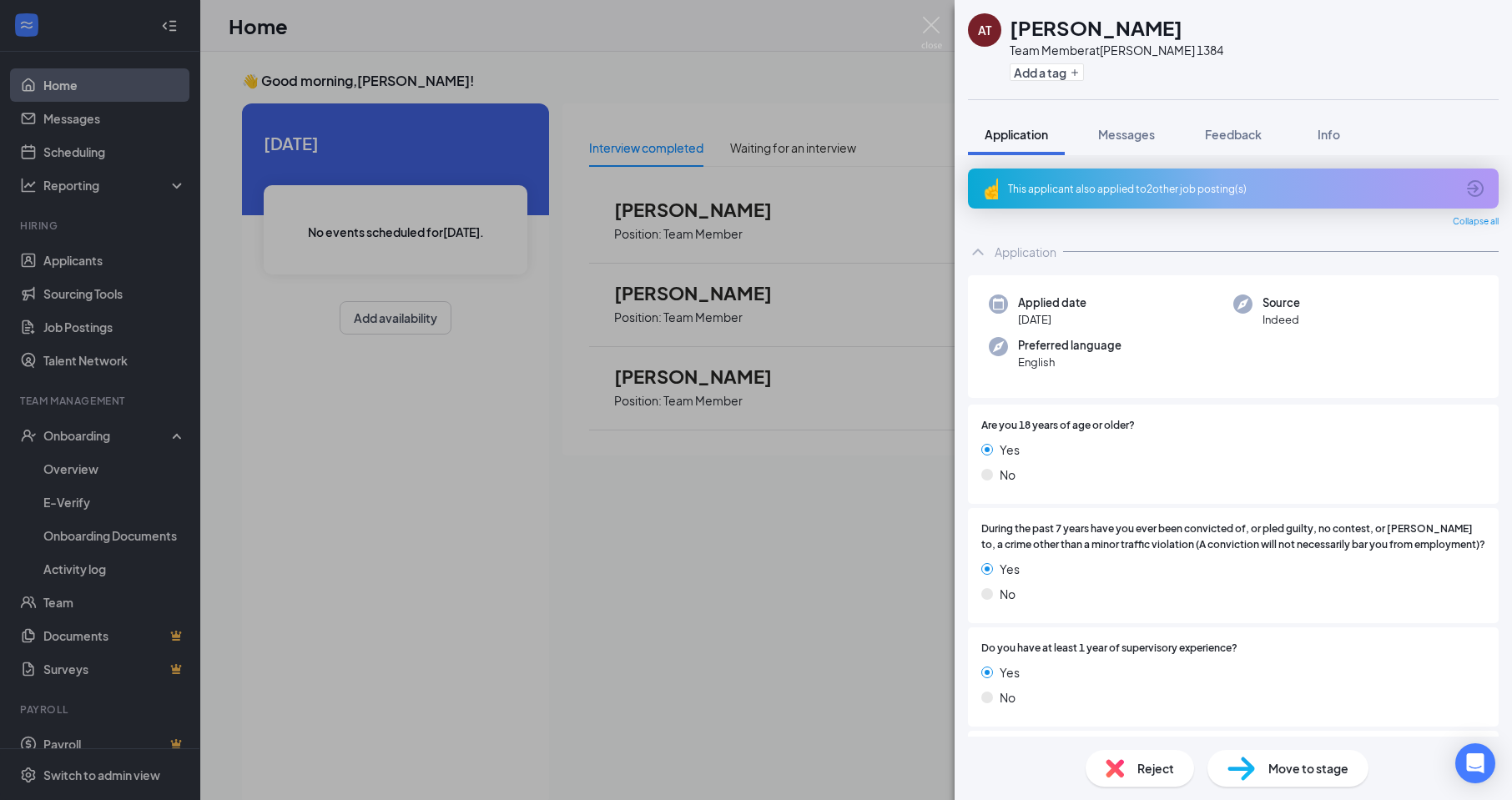
click at [1242, 776] on img at bounding box center [1241, 769] width 28 height 24
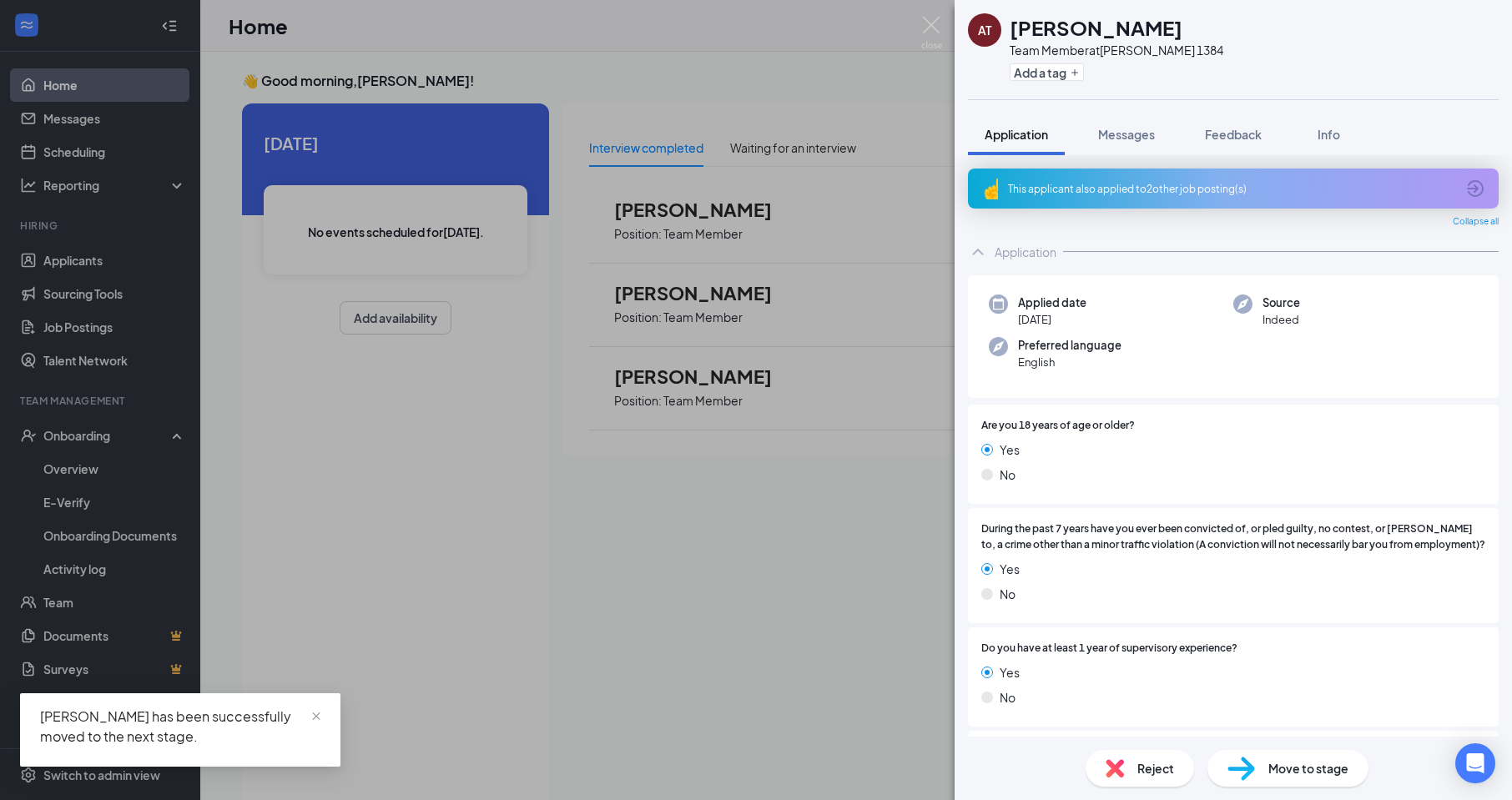
click at [88, 468] on div "AT [PERSON_NAME] Team Member at [PERSON_NAME] 1384 Add a tag Application Messag…" at bounding box center [756, 400] width 1512 height 800
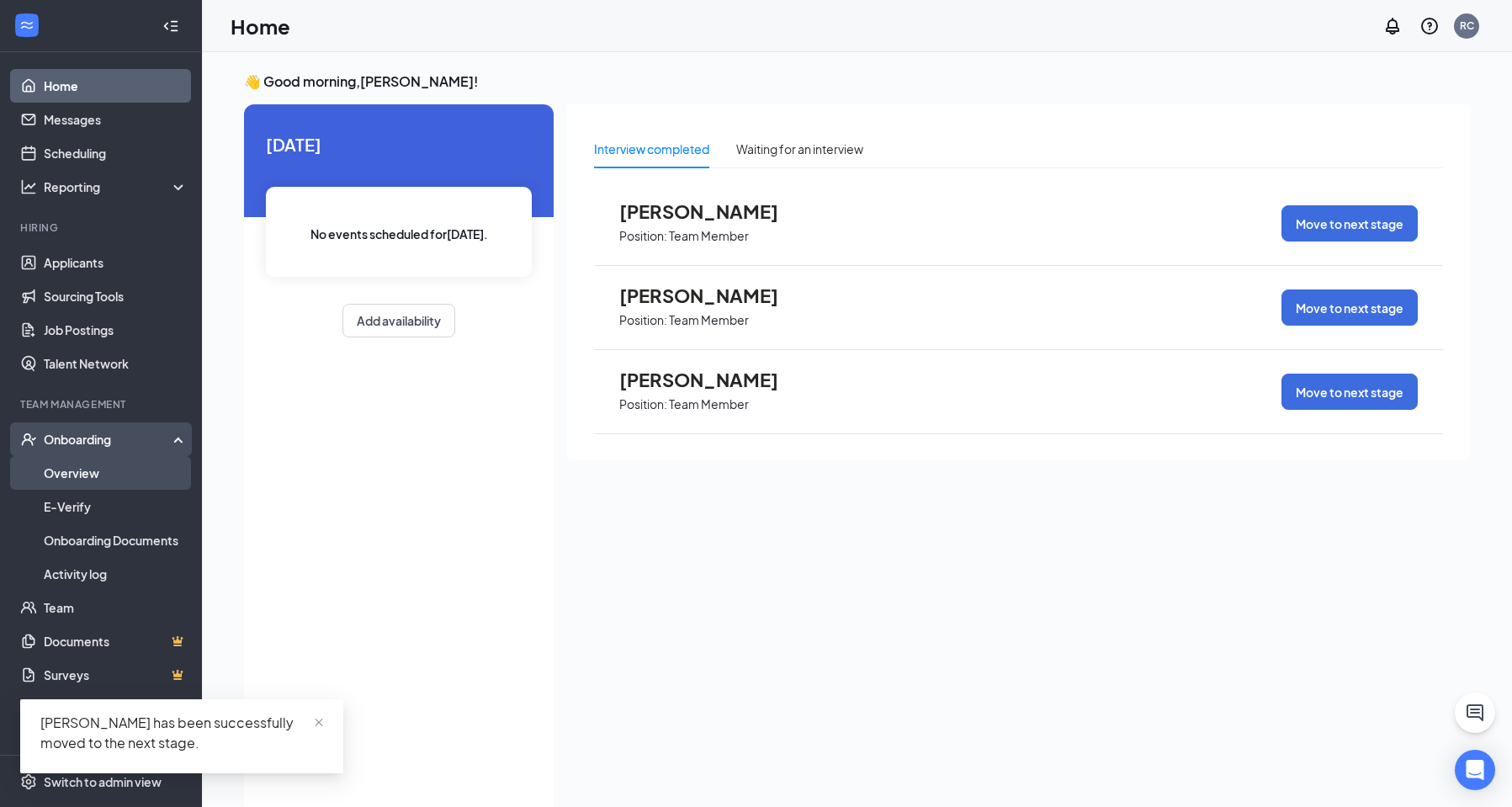
click at [90, 470] on link "Overview" at bounding box center [116, 472] width 144 height 33
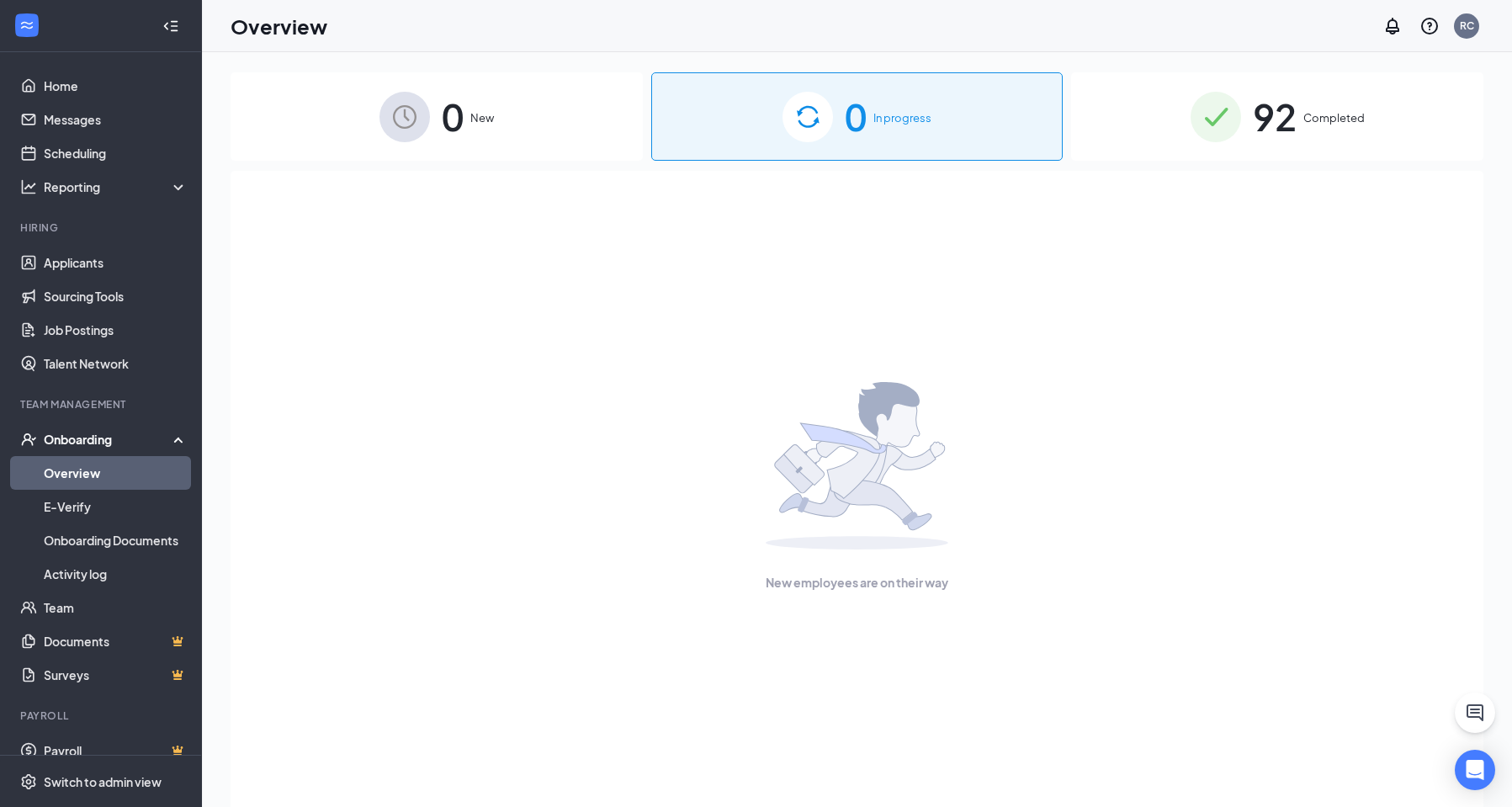
click at [454, 119] on span "0" at bounding box center [452, 117] width 22 height 58
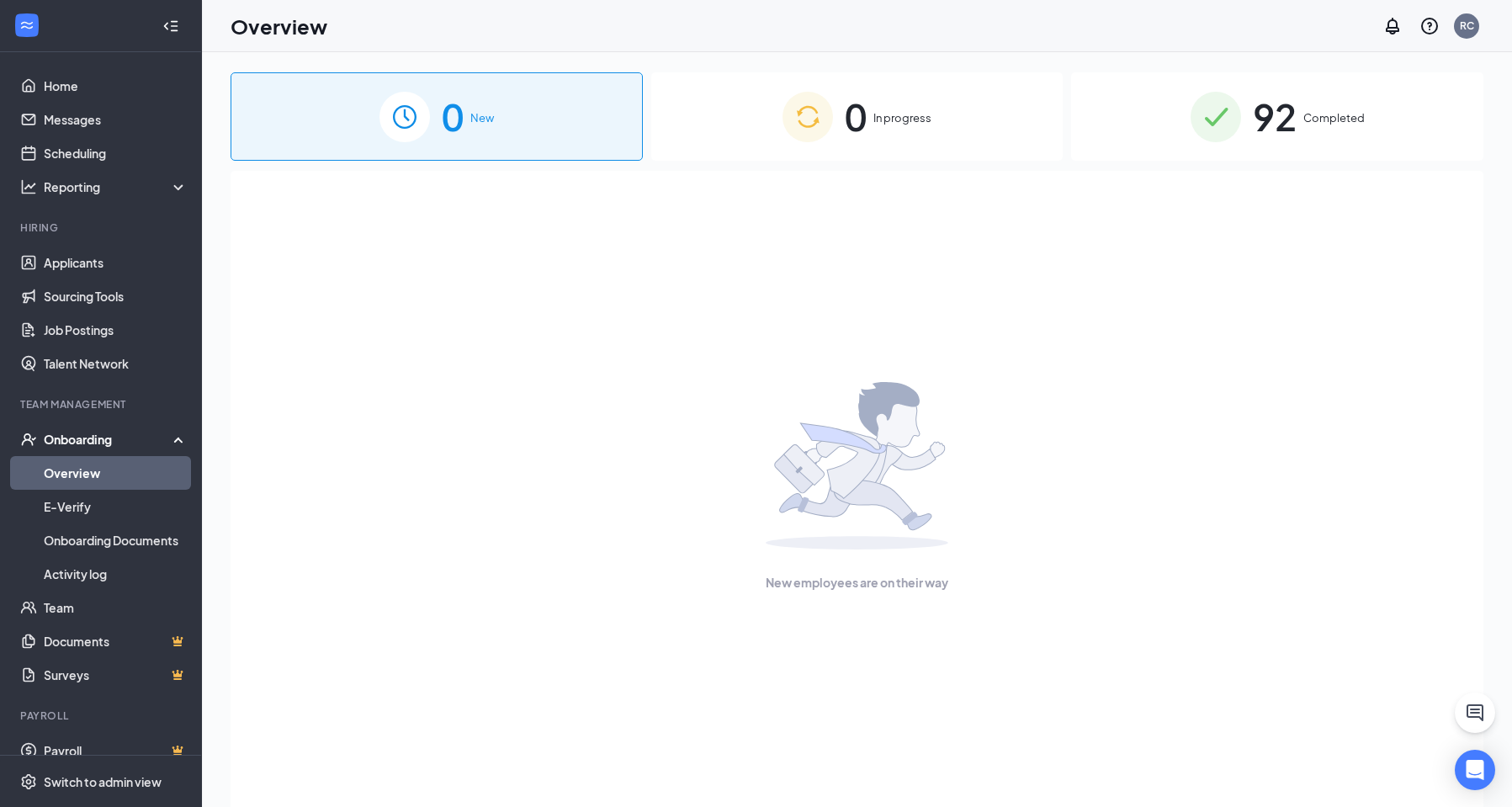
click at [1209, 142] on div "92 Completed" at bounding box center [1277, 116] width 412 height 89
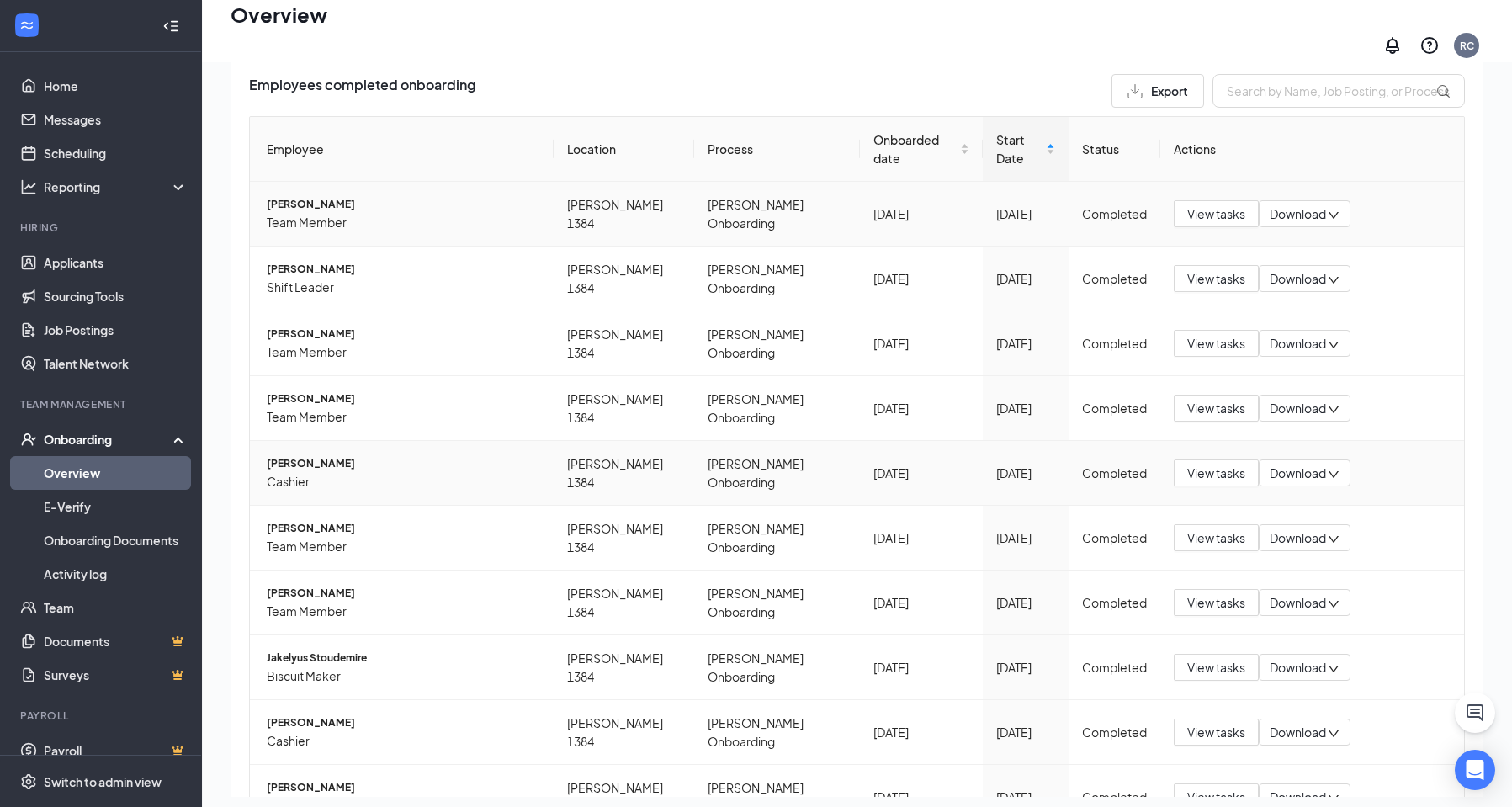
scroll to position [149, 0]
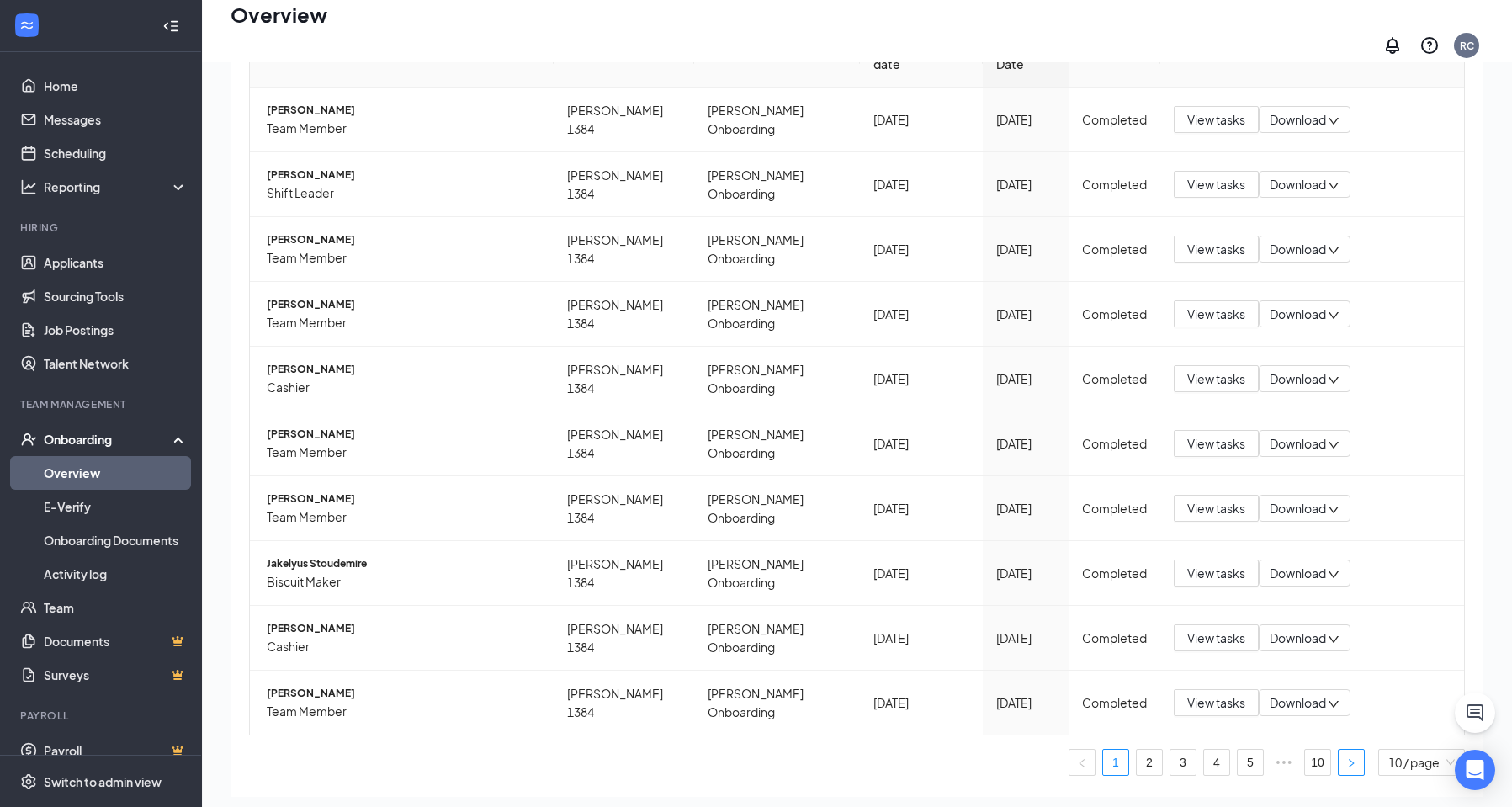
click at [1337, 749] on button "button" at bounding box center [1350, 762] width 27 height 27
click at [1305, 750] on link "10" at bounding box center [1317, 762] width 25 height 25
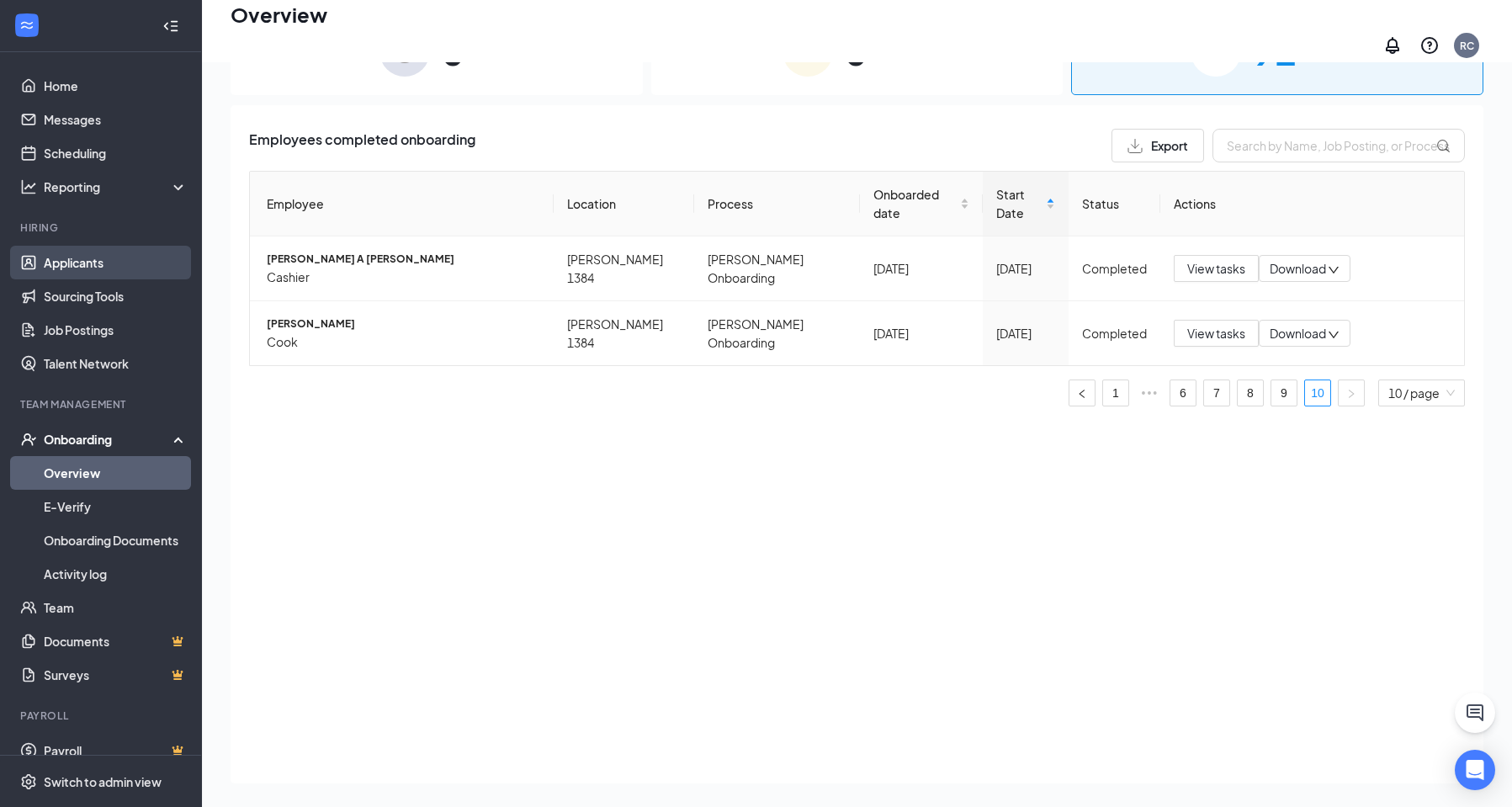
click at [44, 259] on link "Applicants" at bounding box center [116, 263] width 144 height 33
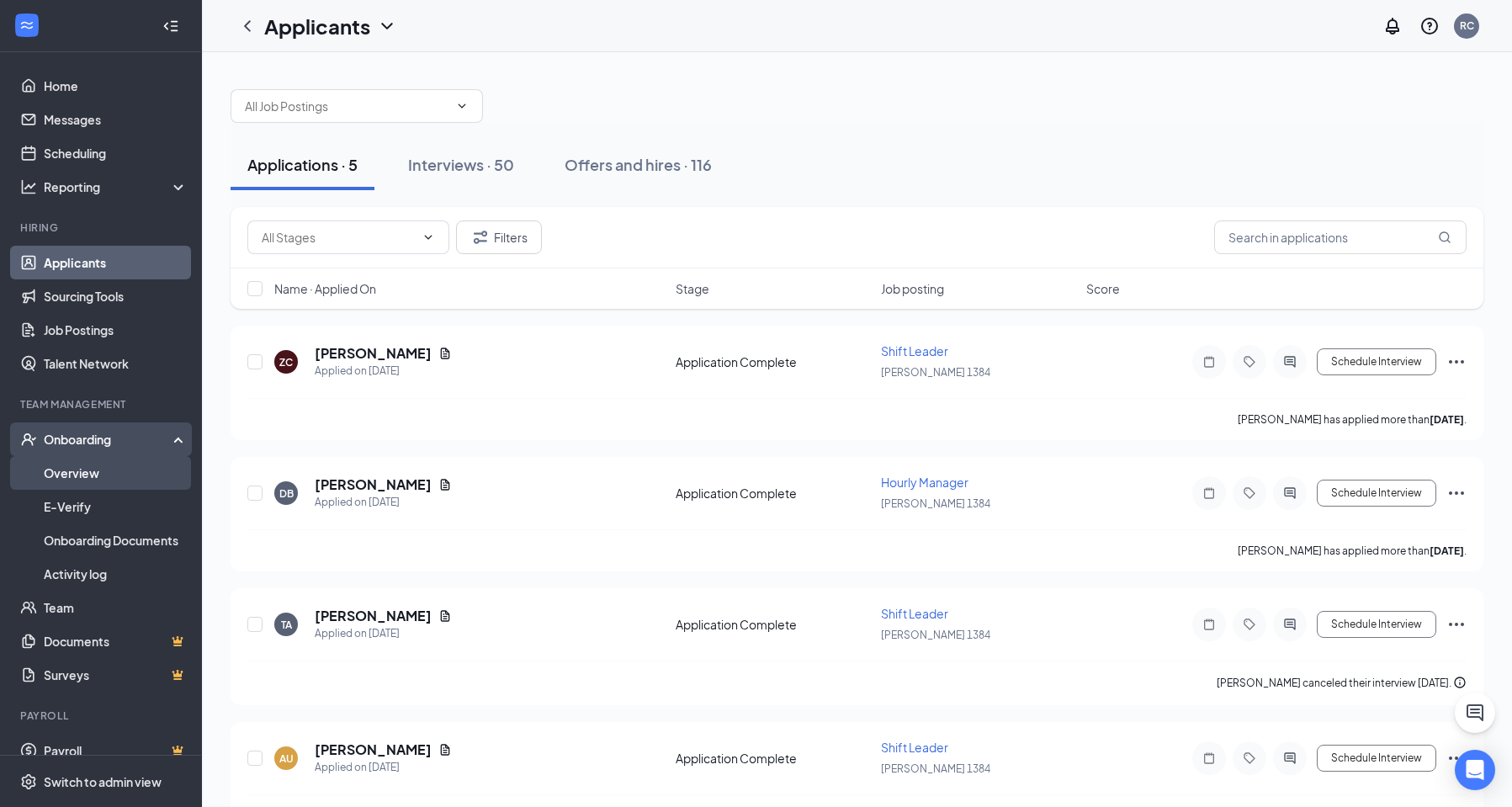
click at [116, 468] on link "Overview" at bounding box center [116, 472] width 144 height 33
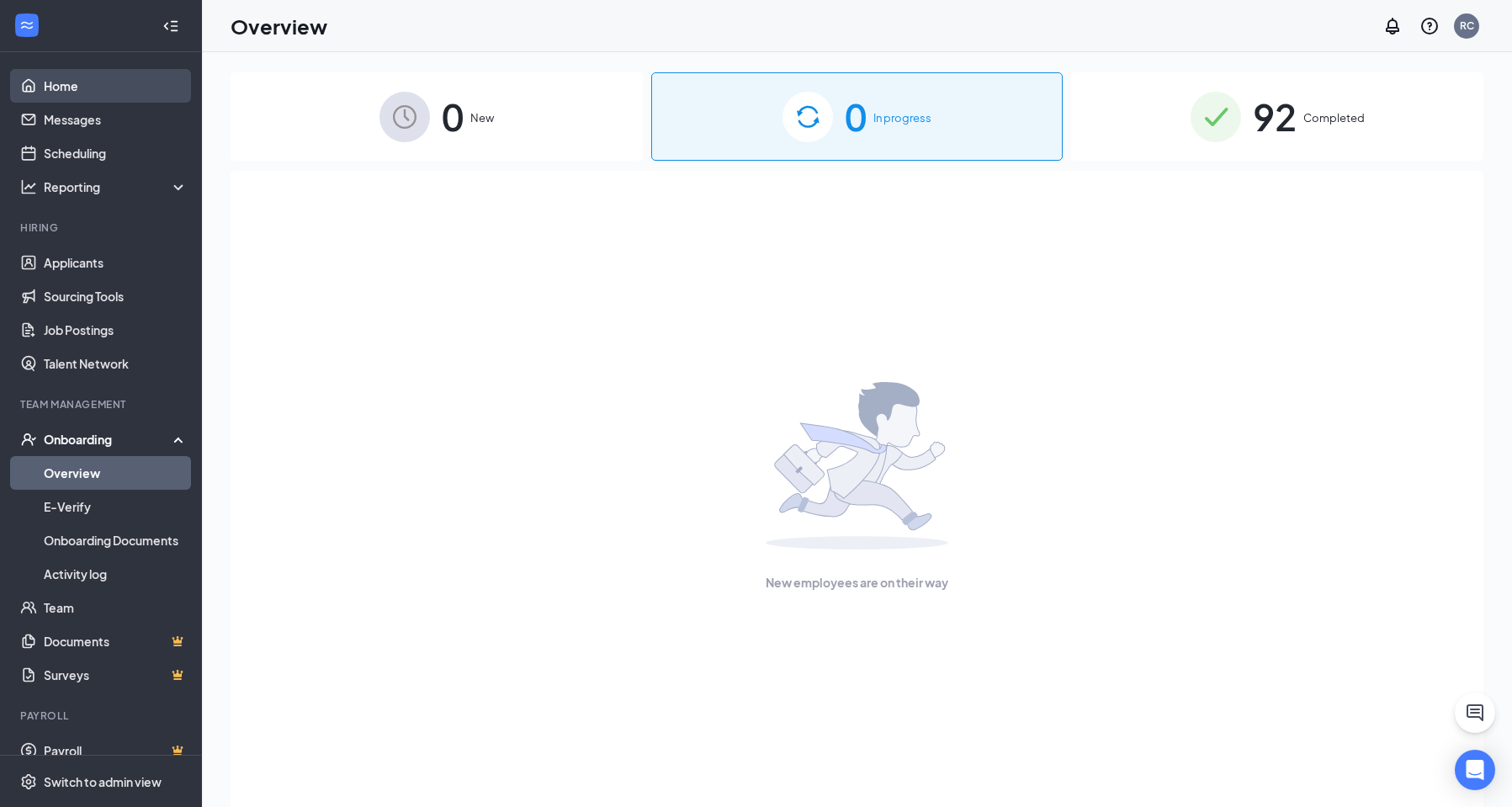
click at [75, 90] on link "Home" at bounding box center [116, 86] width 144 height 33
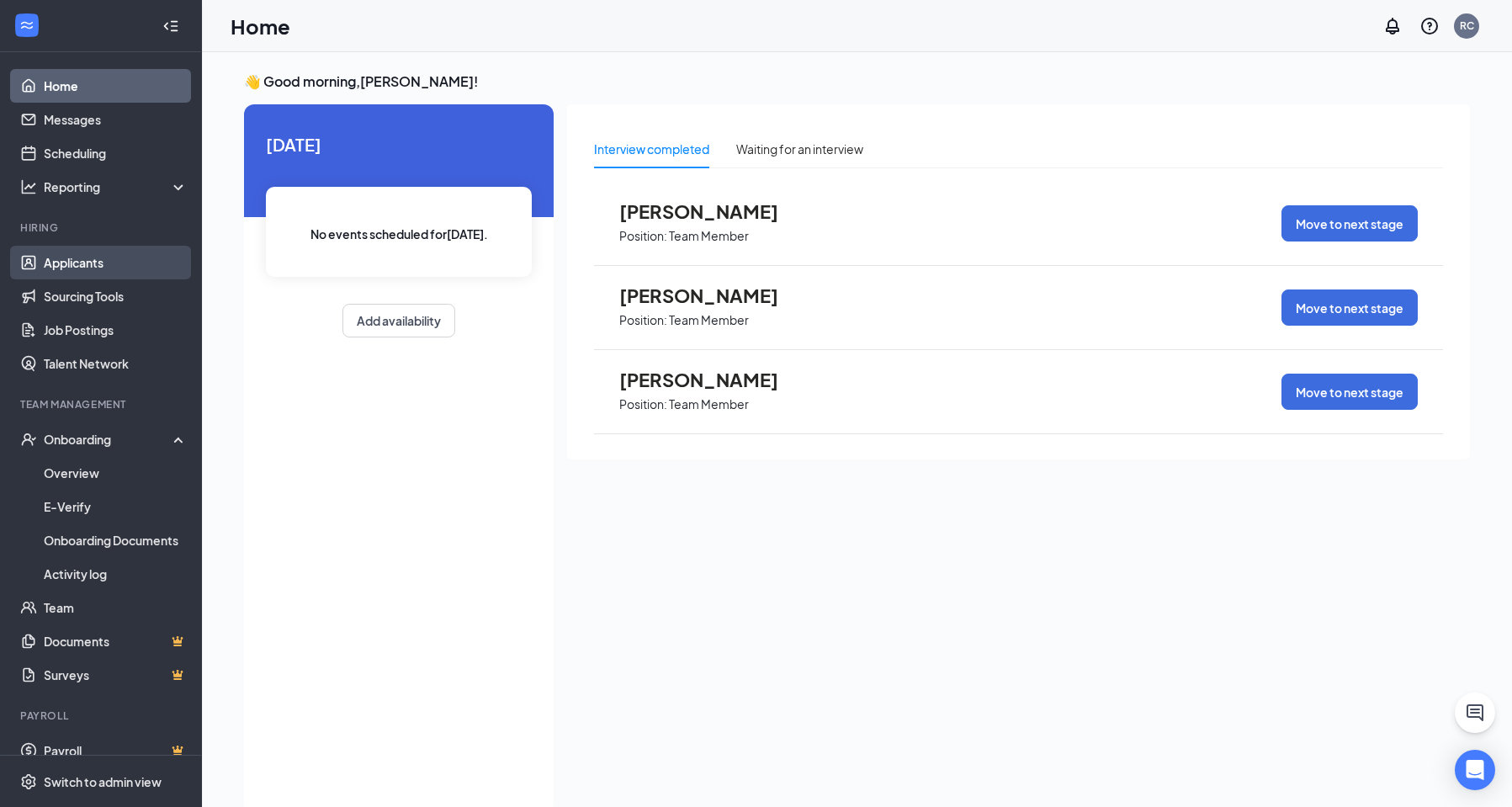
click at [139, 275] on link "Applicants" at bounding box center [116, 263] width 144 height 33
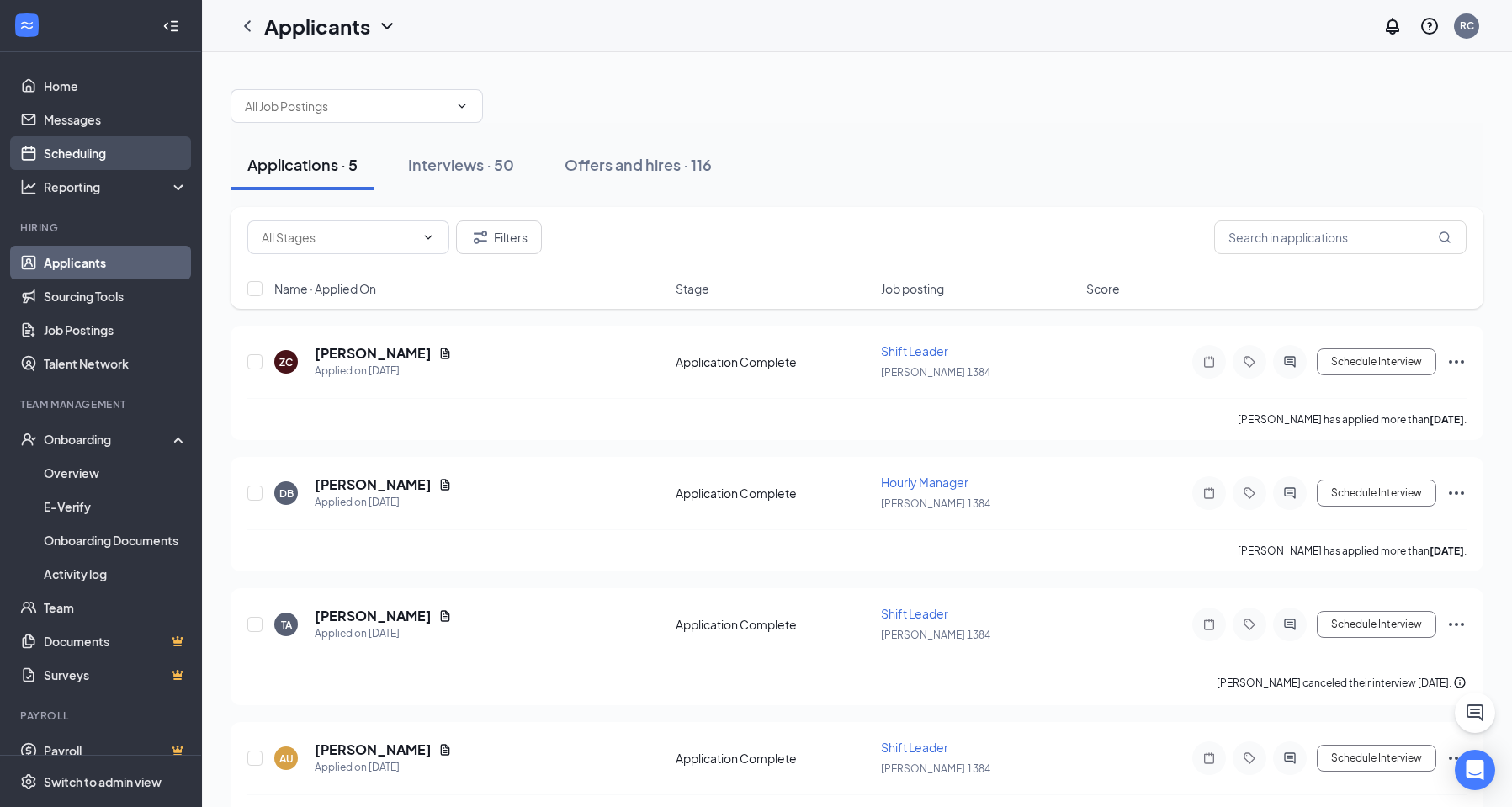
click at [90, 155] on link "Scheduling" at bounding box center [116, 153] width 144 height 33
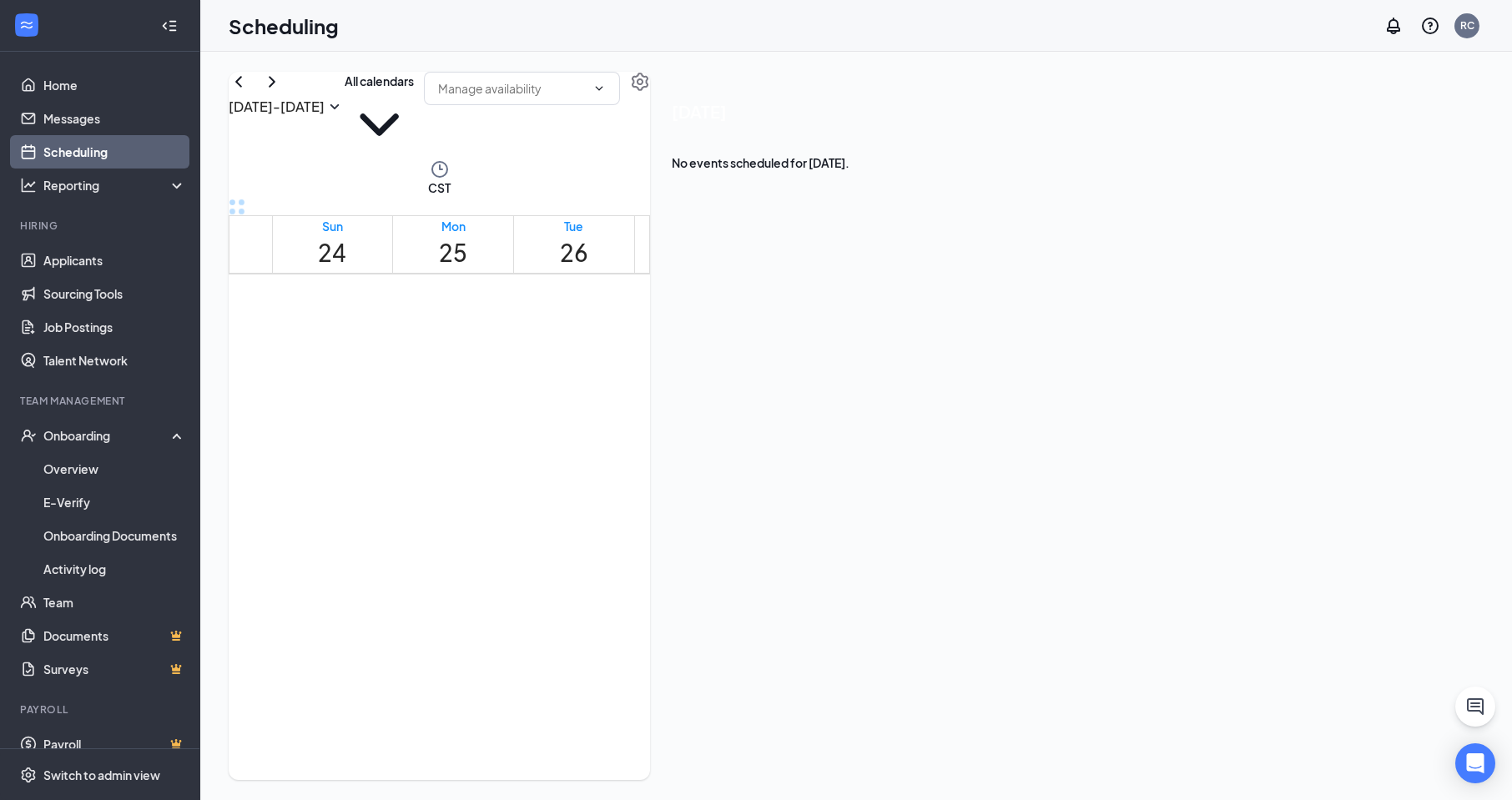
scroll to position [820, 0]
click at [71, 93] on link "Home" at bounding box center [115, 85] width 143 height 33
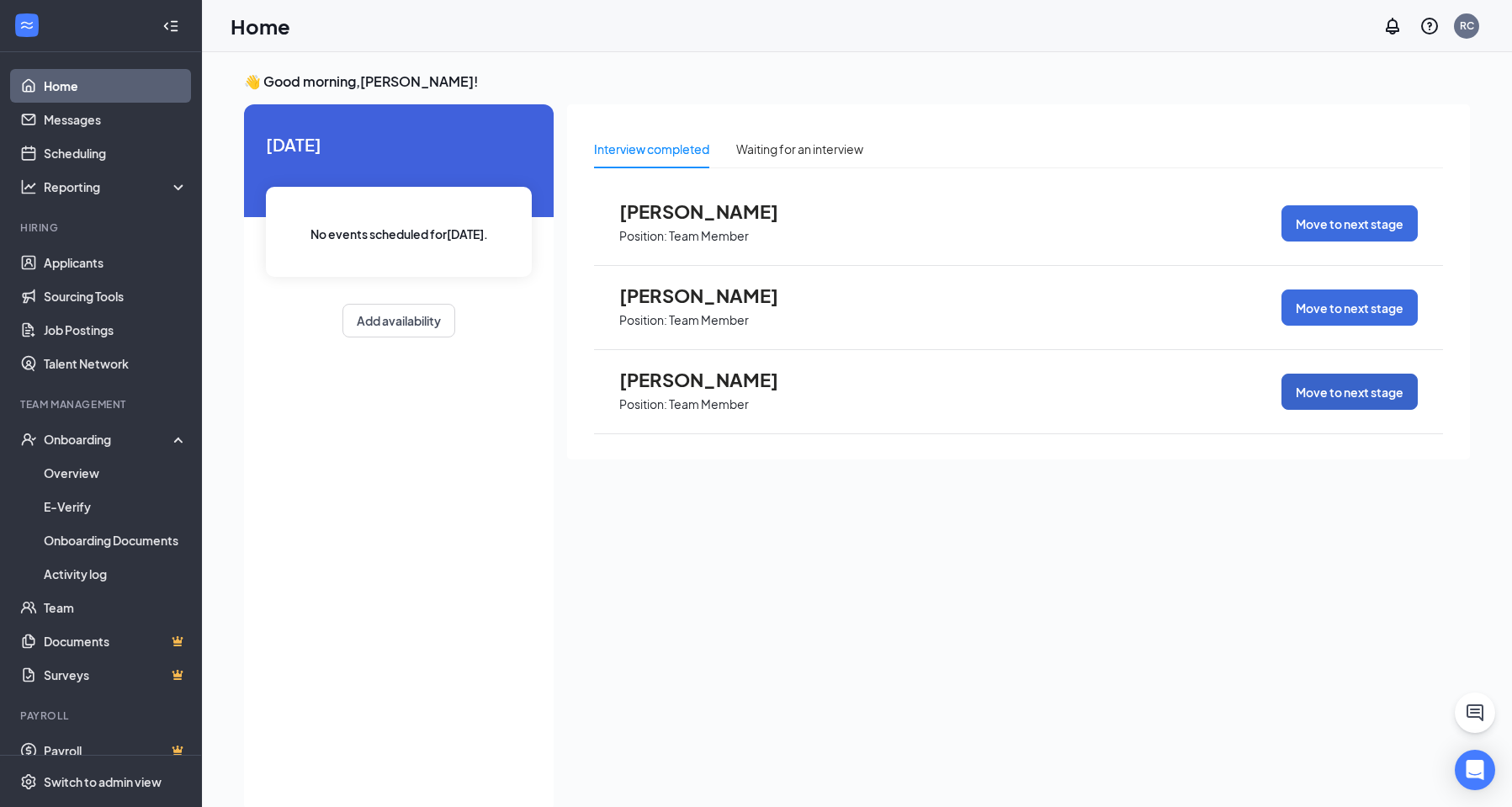
click at [1304, 403] on button "Move to next stage" at bounding box center [1349, 391] width 136 height 36
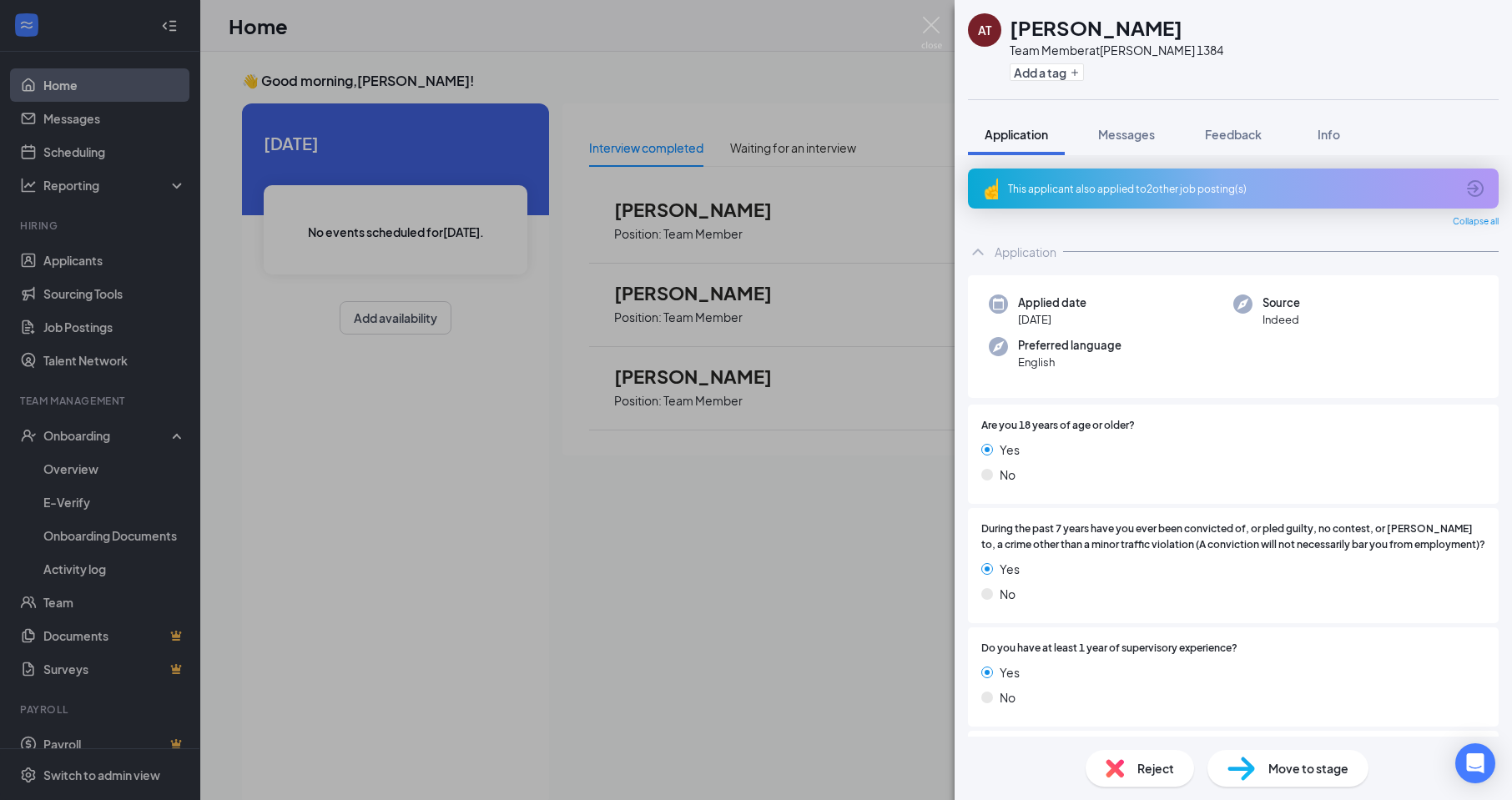
click at [1273, 762] on span "Move to stage" at bounding box center [1308, 768] width 80 height 18
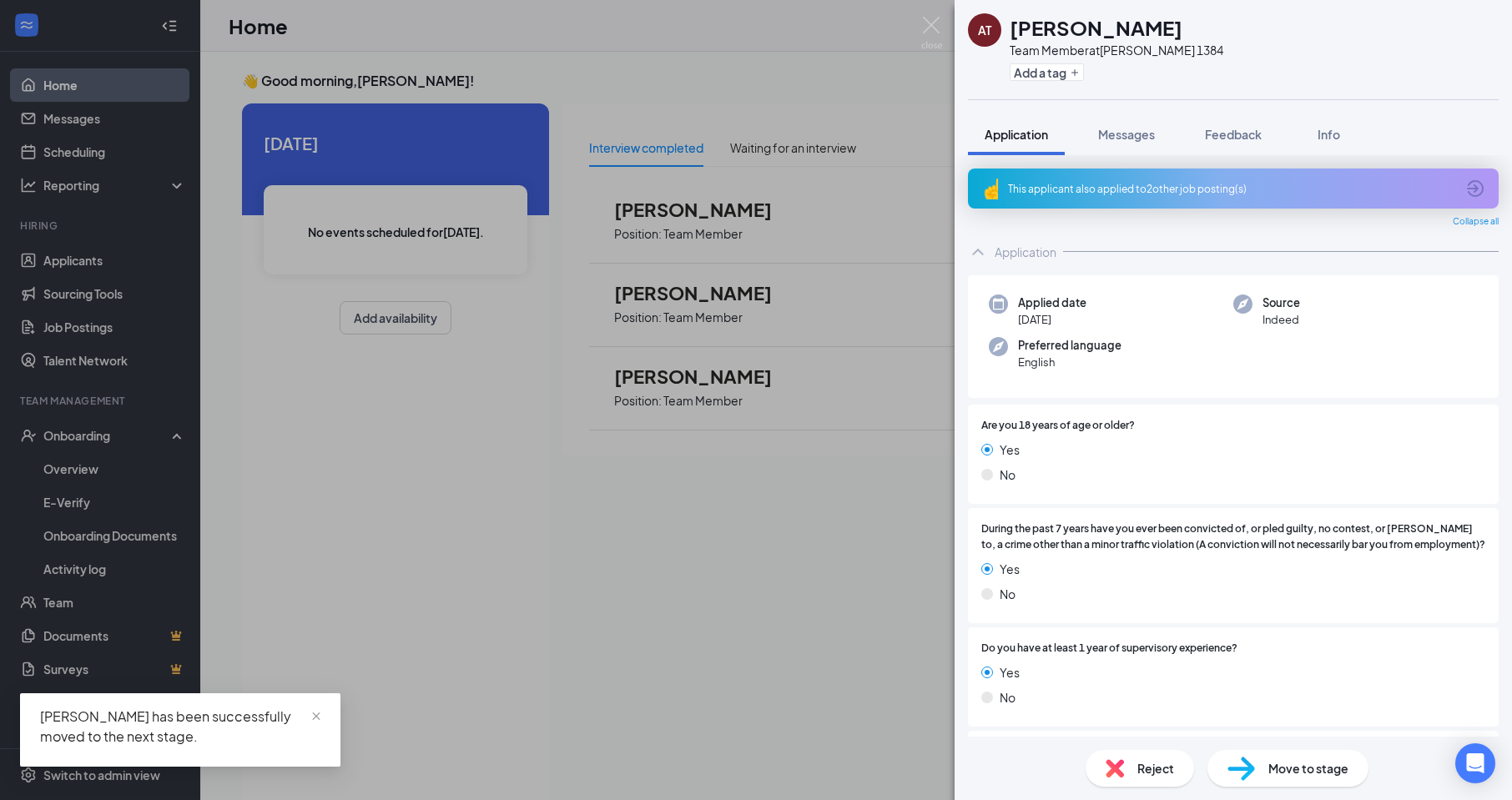
click at [59, 114] on div "AT [PERSON_NAME] Team Member at [PERSON_NAME] 1384 Add a tag Application Messag…" at bounding box center [756, 400] width 1512 height 800
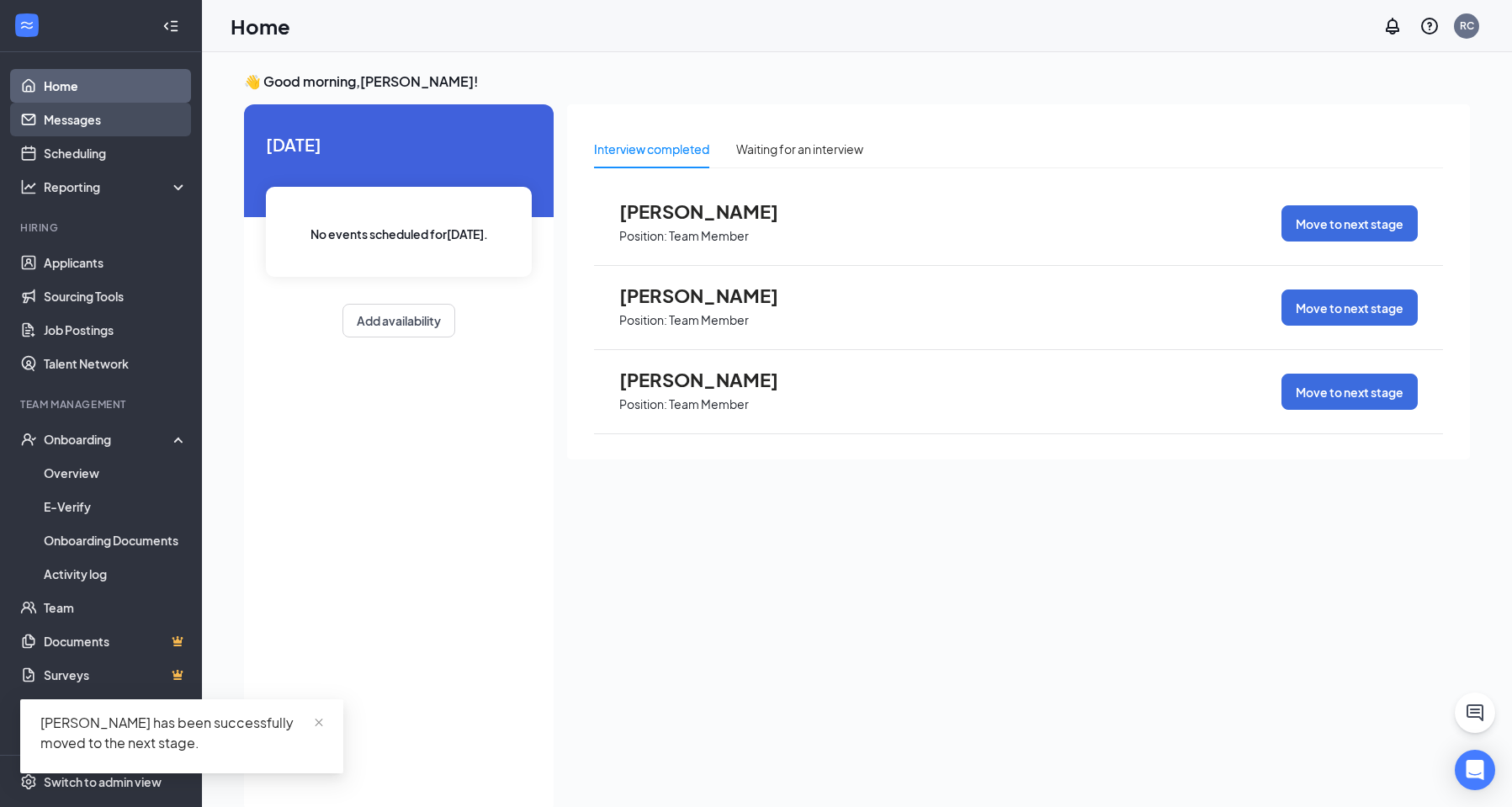
click at [60, 114] on link "Messages" at bounding box center [116, 119] width 144 height 33
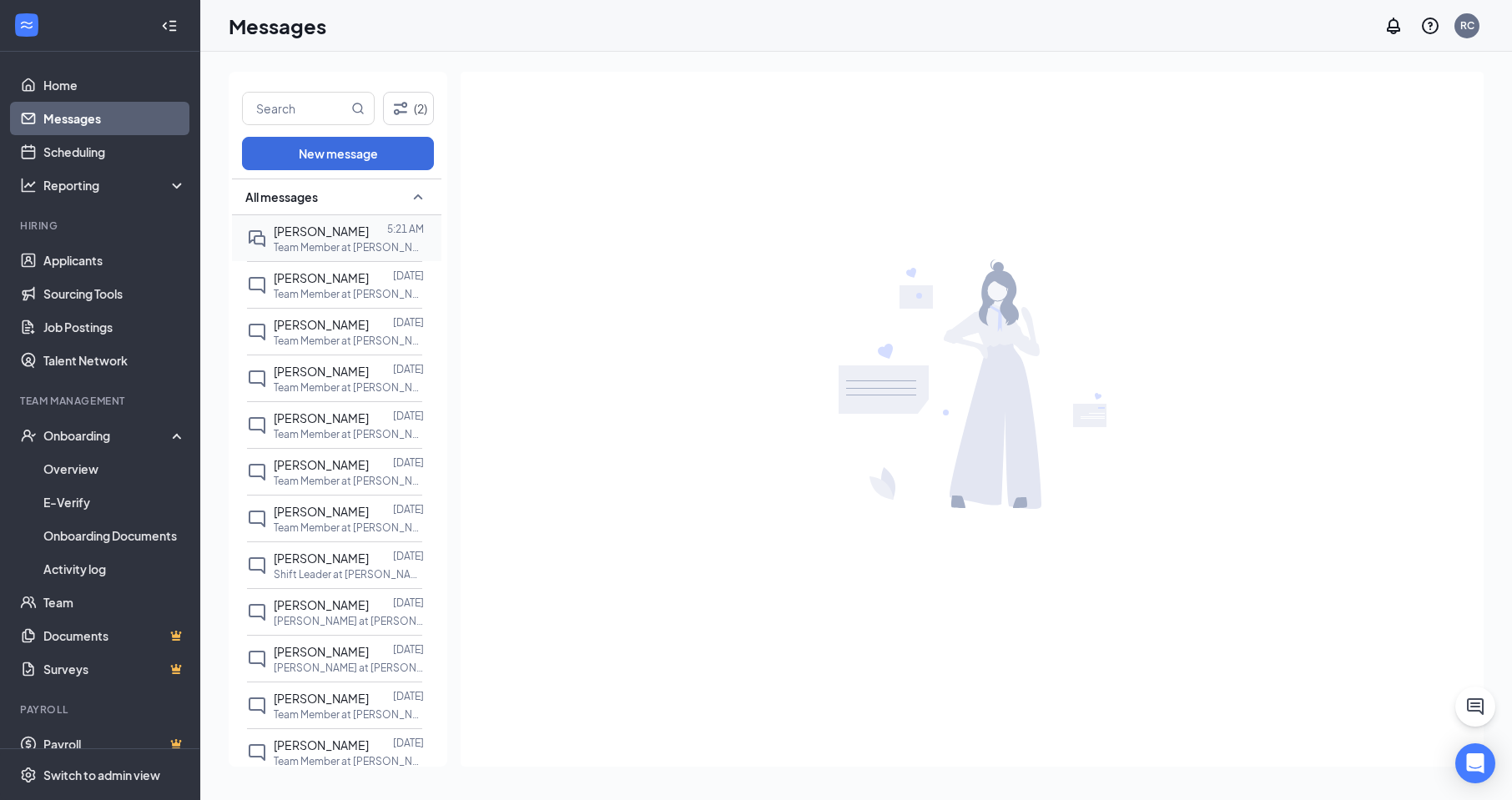
click at [311, 246] on p "Team Member at [PERSON_NAME] 1384" at bounding box center [348, 247] width 150 height 14
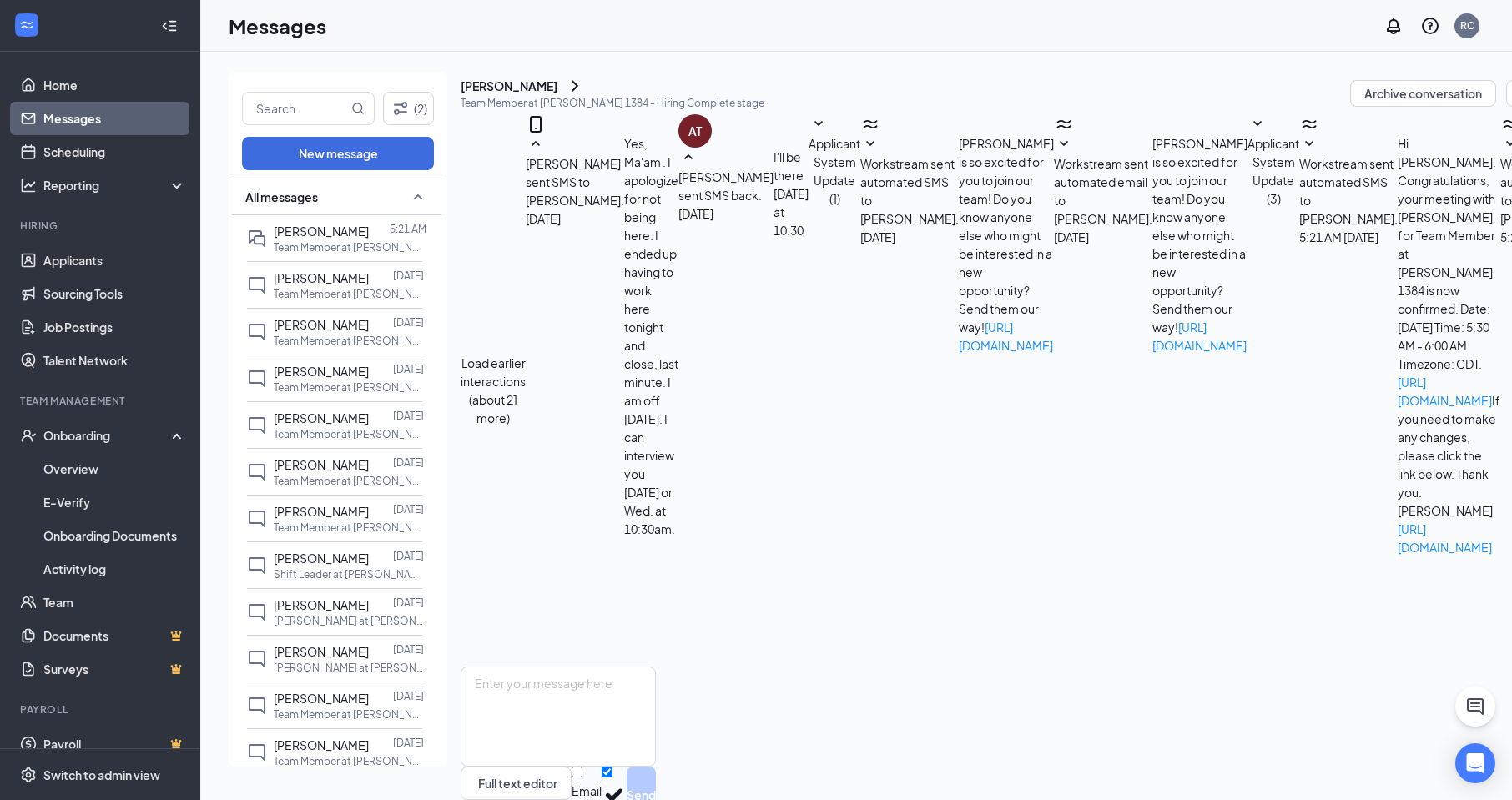
scroll to position [149, 0]
click at [656, 667] on textarea at bounding box center [558, 716] width 195 height 100
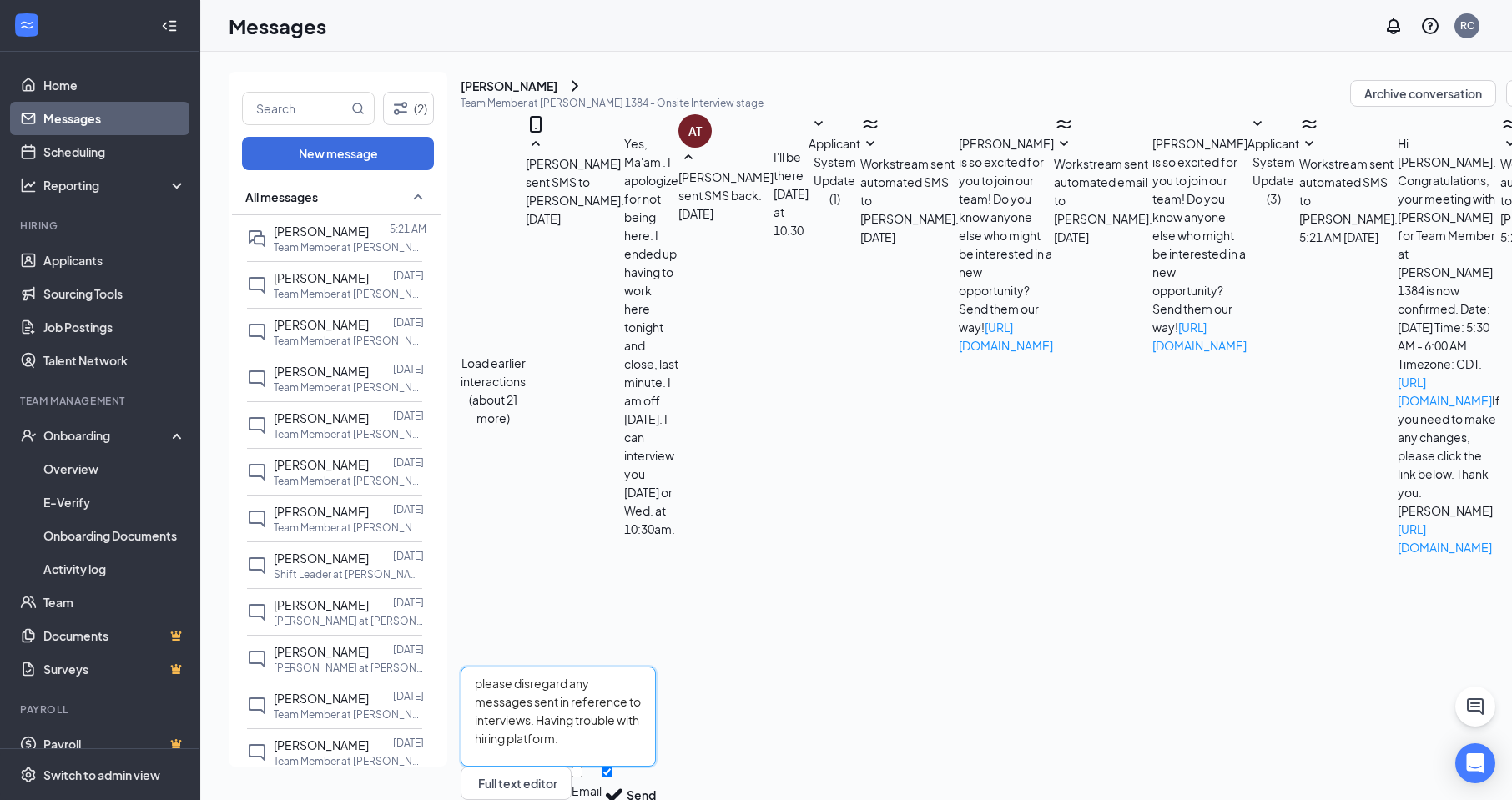
click at [506, 667] on textarea "please disregard any messages sent in reference to interviews. Having trouble w…" at bounding box center [558, 716] width 195 height 100
type textarea "Please disregard any messages sent in reference to interviews. Having trouble w…"
click at [656, 766] on button "Send" at bounding box center [642, 795] width 30 height 57
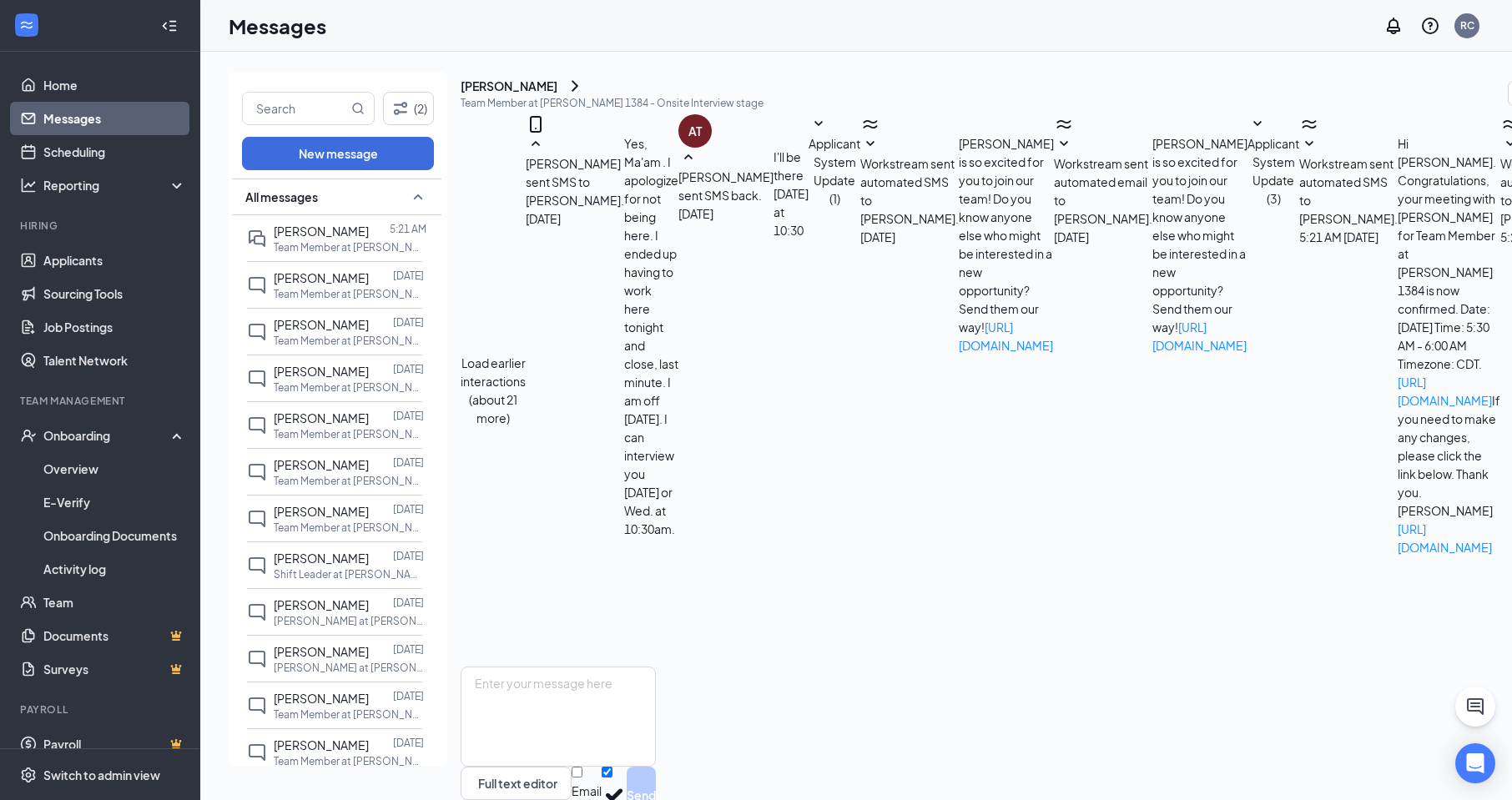
click at [1501, 154] on icon "SmallChevronDown" at bounding box center [1510, 144] width 20 height 20
click at [1299, 404] on div "Workstream sent automated SMS to [PERSON_NAME]. [DATE] 5:21 AM Hi [PERSON_NAME]…" at bounding box center [1400, 345] width 201 height 422
click at [1305, 146] on icon "SmallChevronDown" at bounding box center [1309, 144] width 9 height 5
click at [1054, 154] on icon "SmallChevronDown" at bounding box center [1063, 144] width 20 height 20
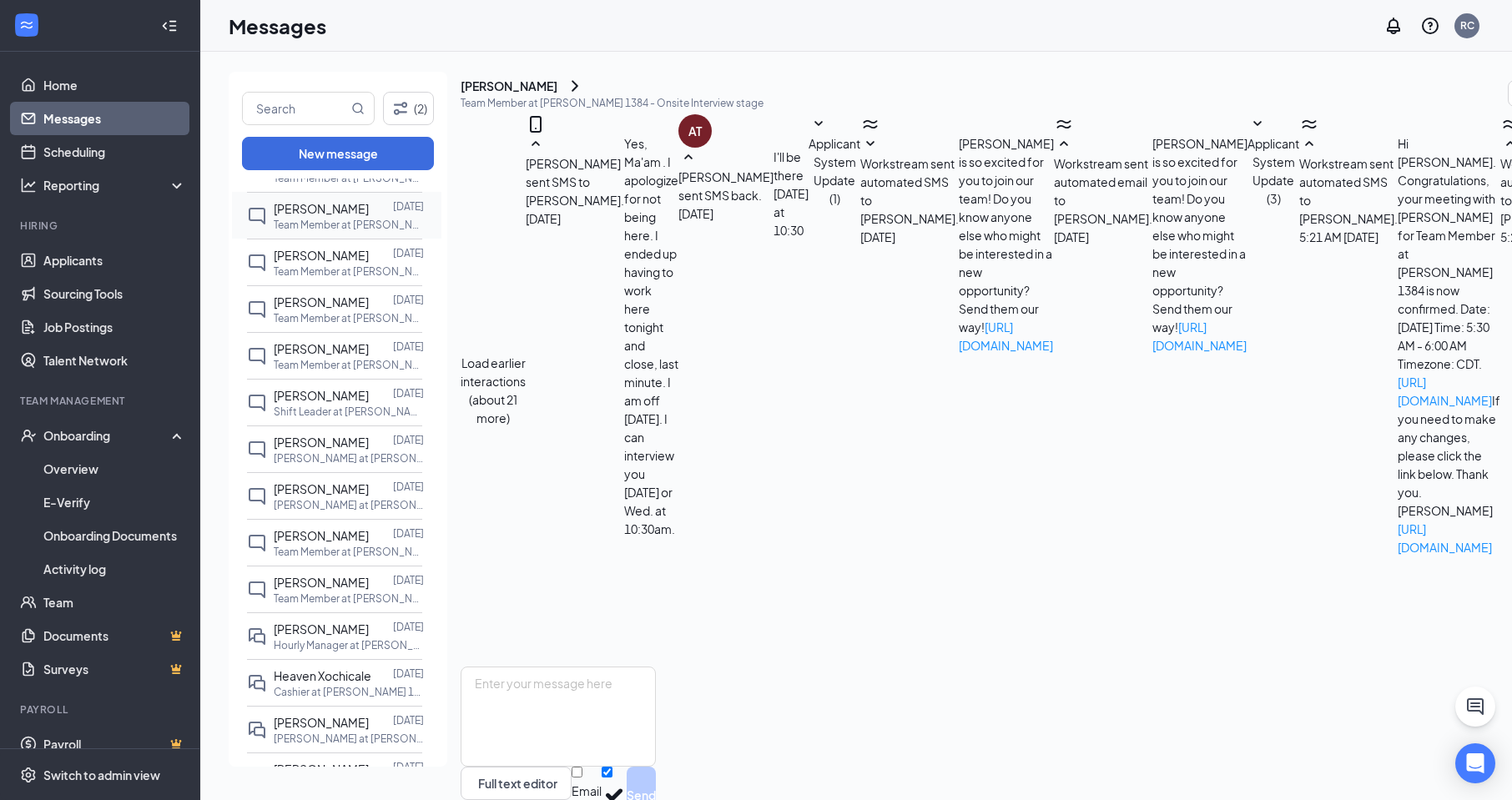
scroll to position [0, 0]
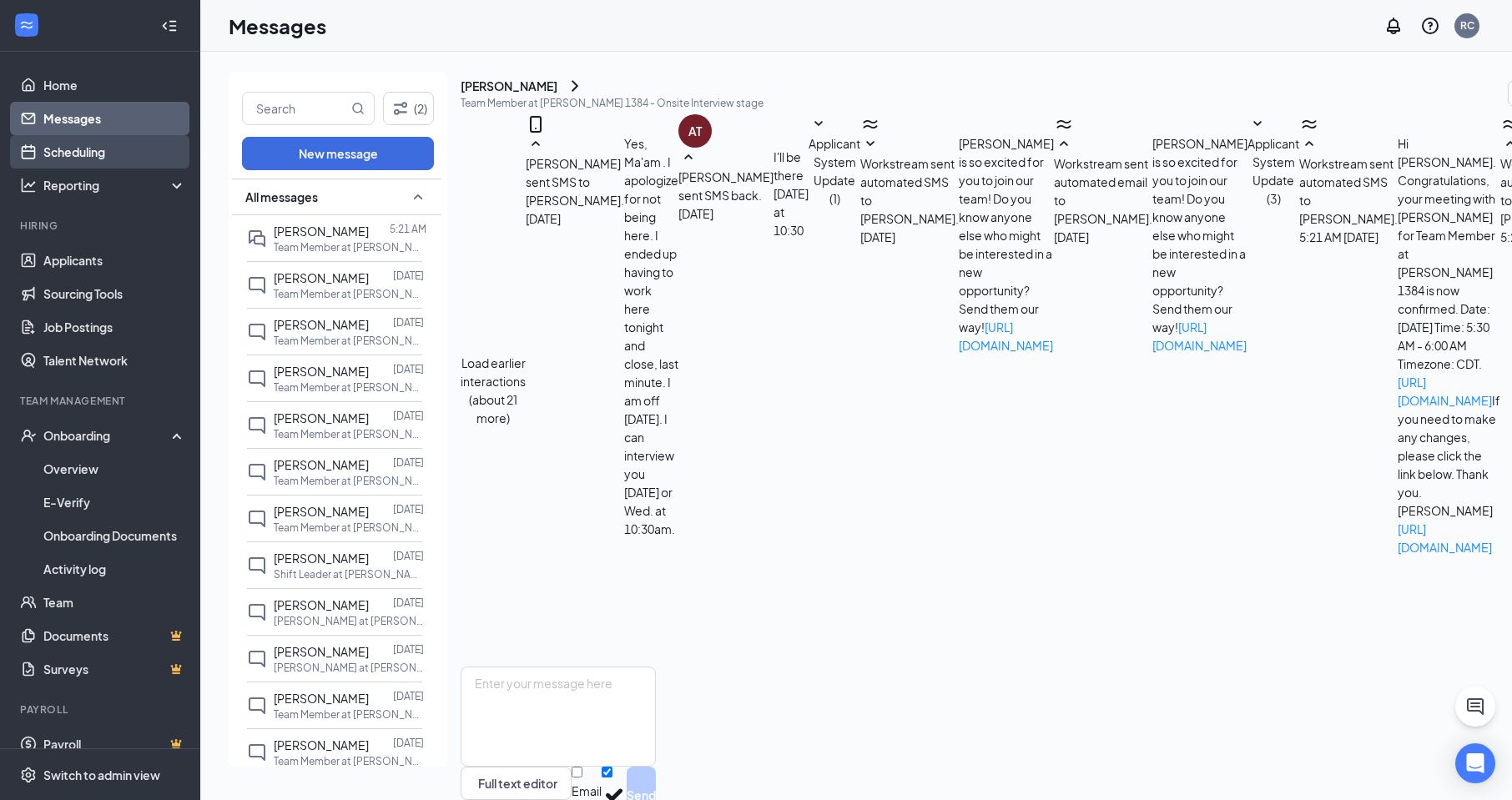
click at [90, 153] on link "Scheduling" at bounding box center [115, 151] width 143 height 33
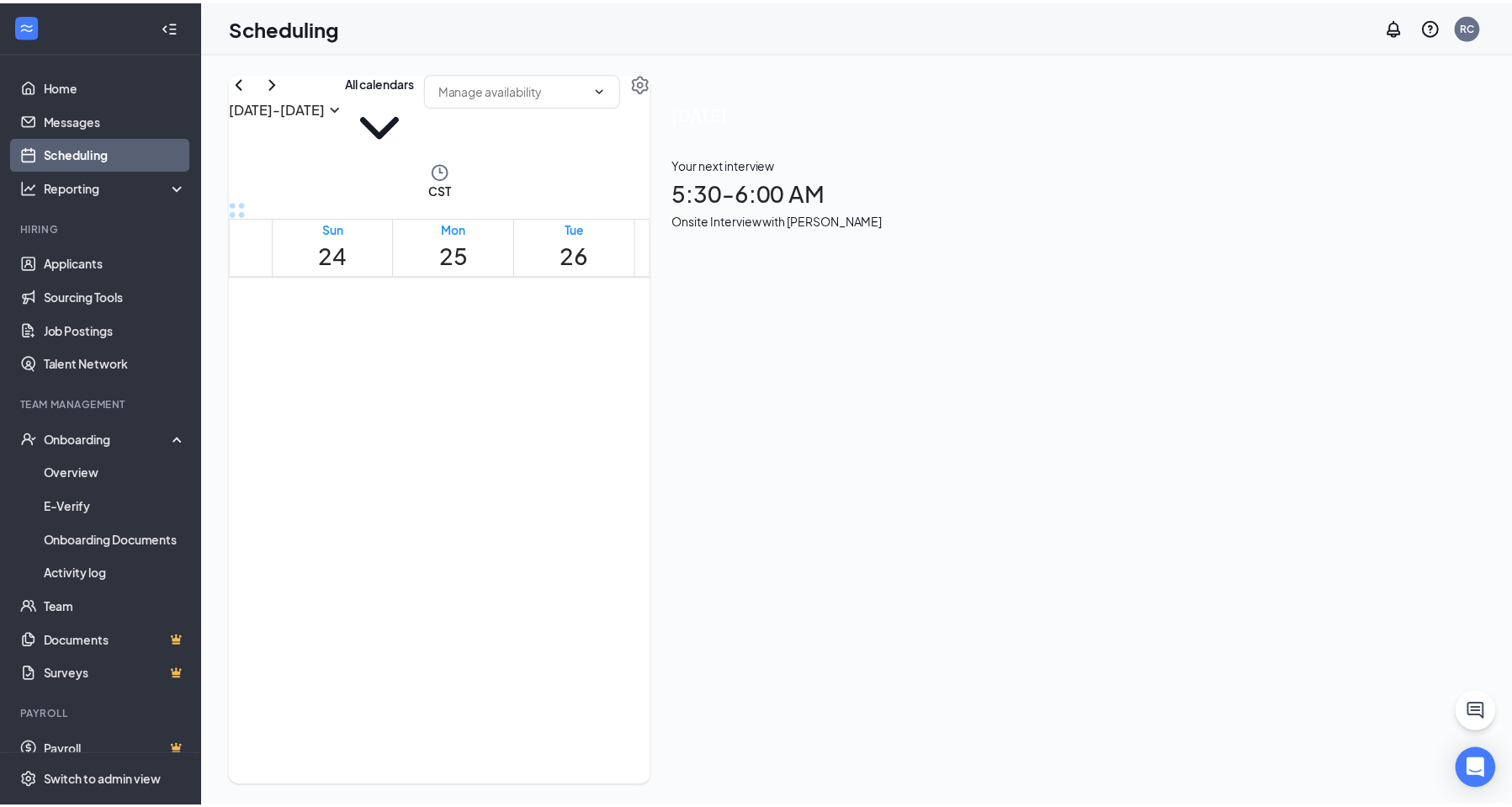
scroll to position [911, 0]
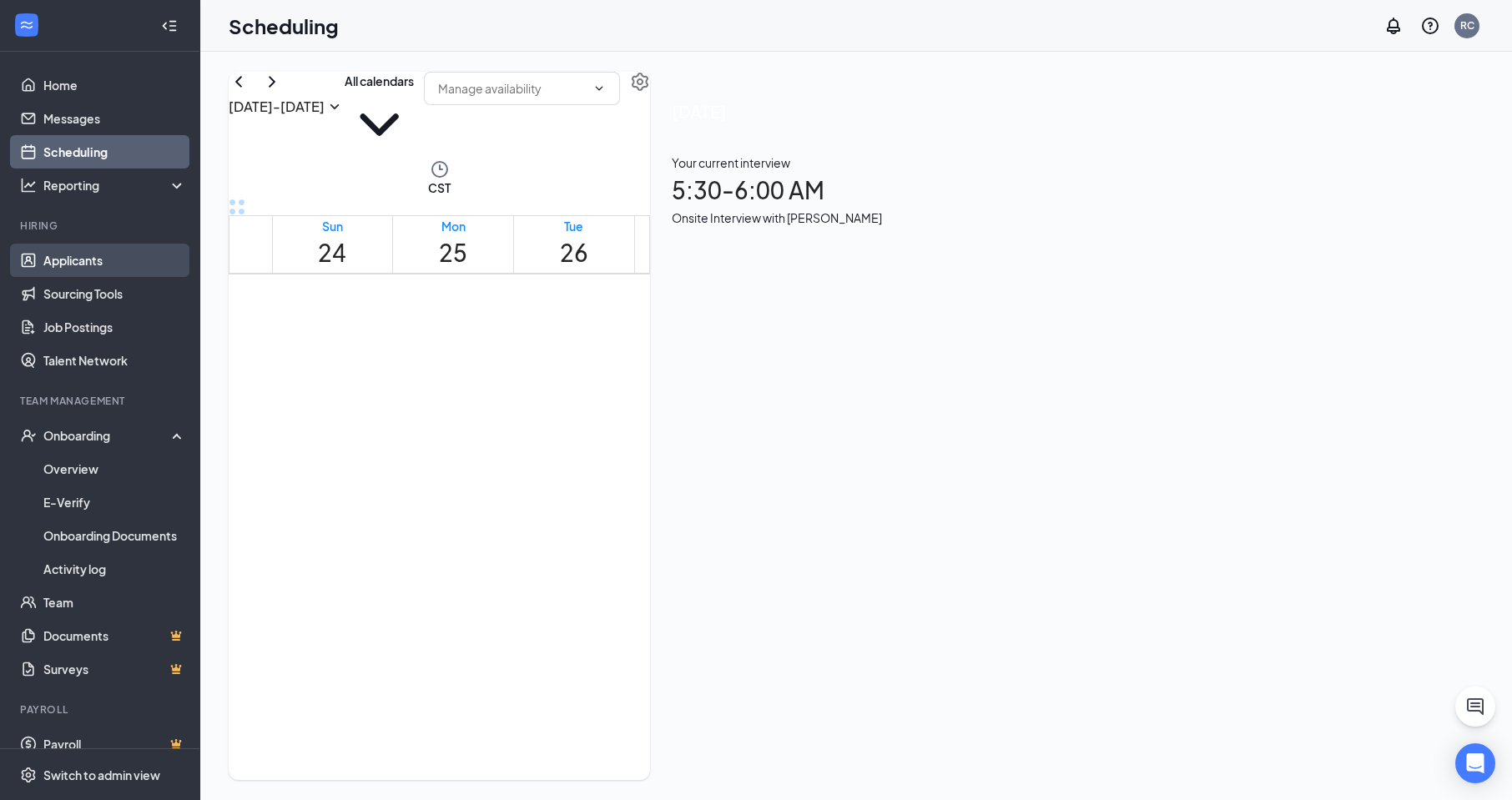
click at [121, 271] on link "Applicants" at bounding box center [115, 260] width 143 height 33
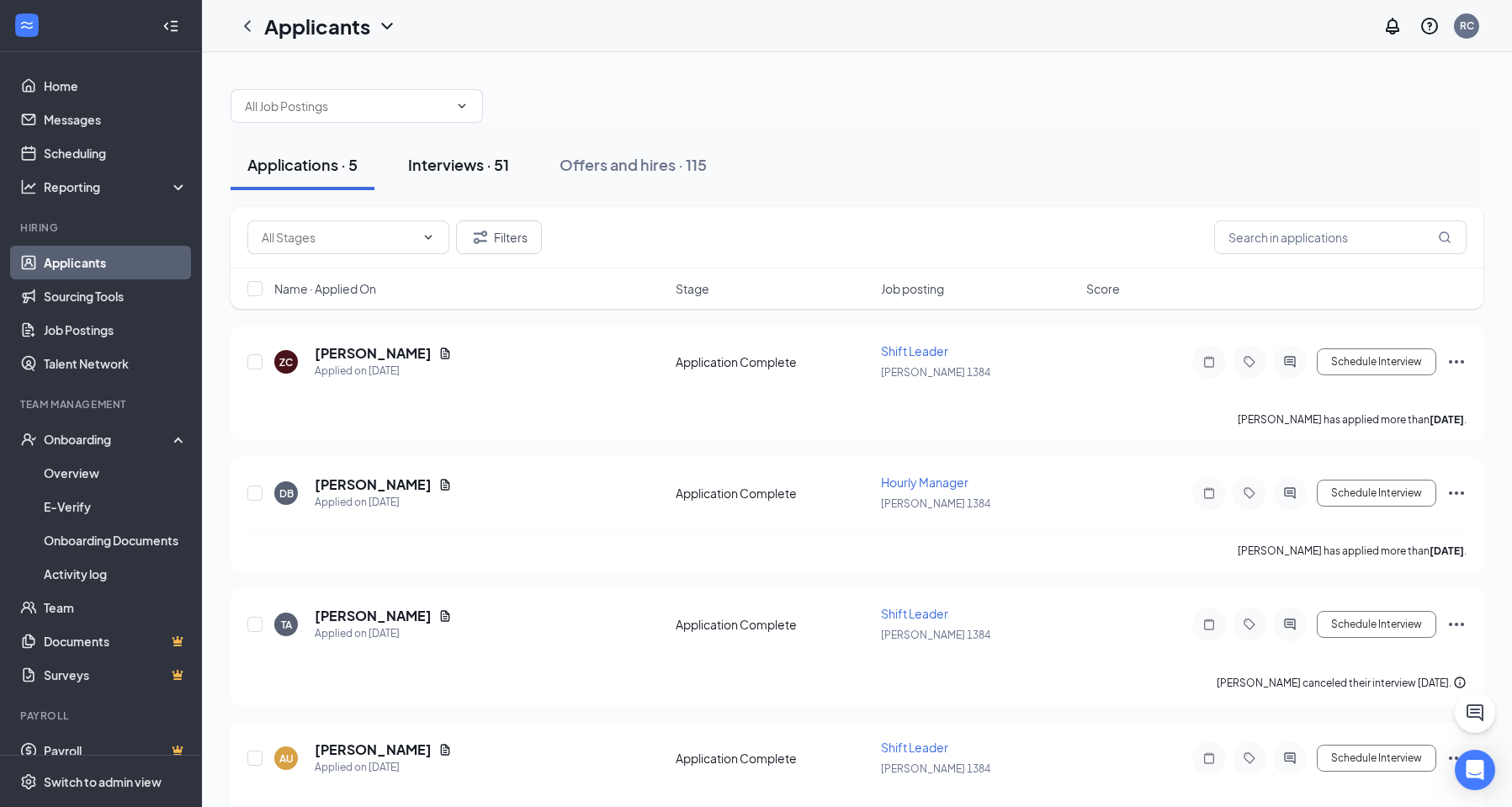
click at [451, 177] on button "Interviews · 51" at bounding box center [458, 164] width 134 height 50
